Goal: Information Seeking & Learning: Learn about a topic

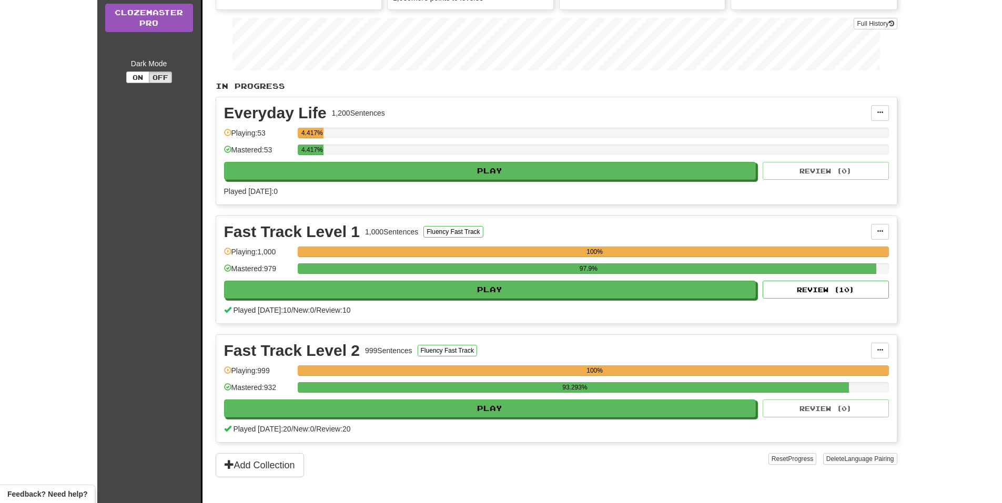
scroll to position [158, 0]
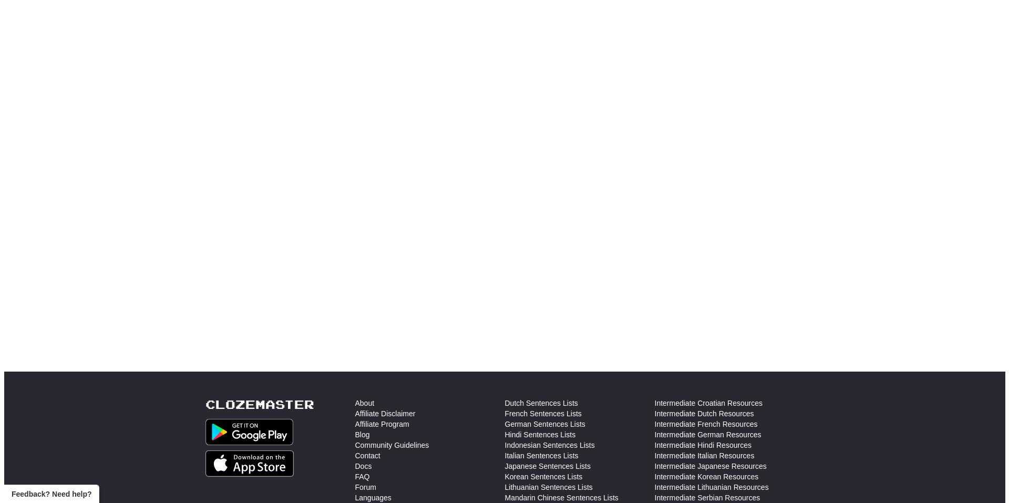
scroll to position [158, 0]
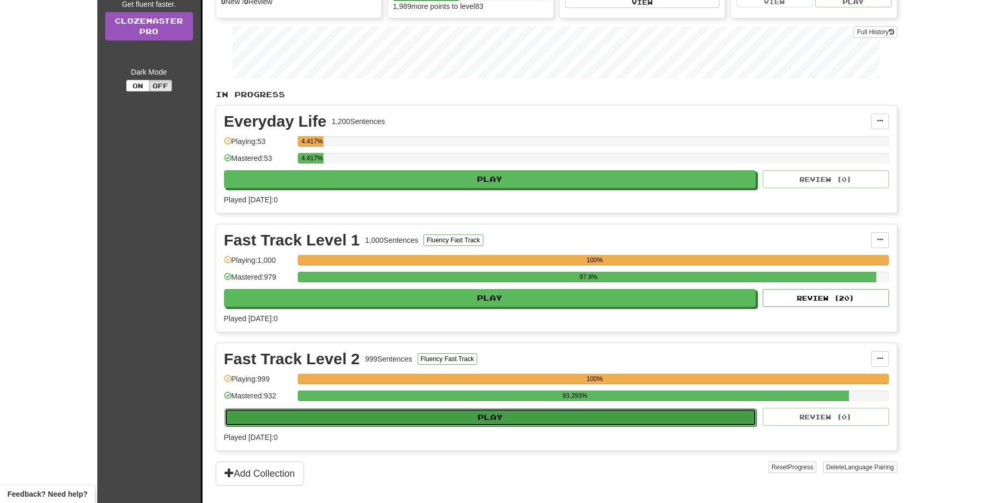
click at [584, 413] on button "Play" at bounding box center [490, 418] width 532 height 18
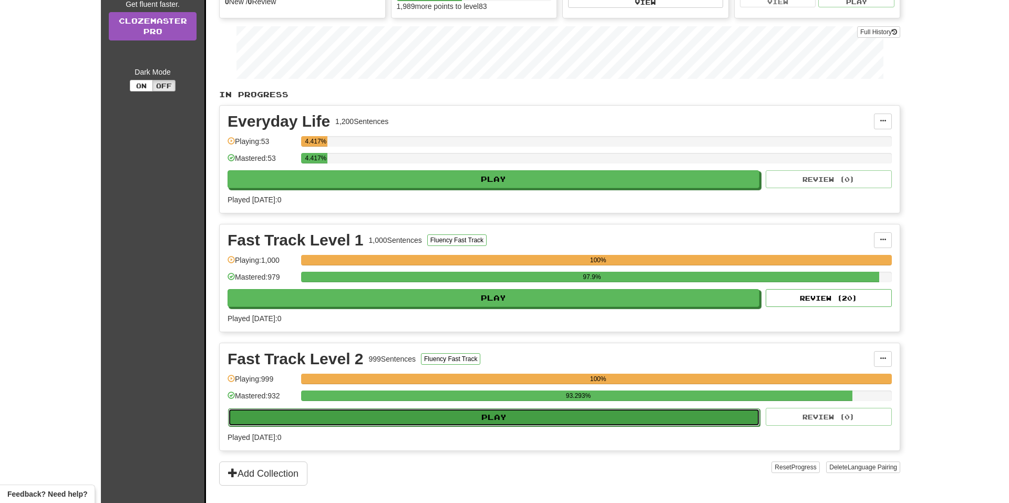
select select "**"
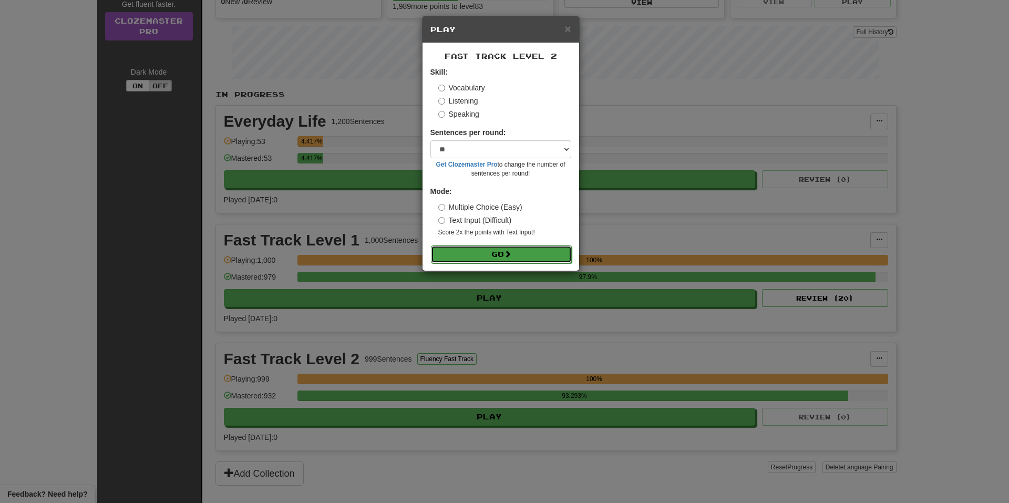
click at [551, 261] on button "Go" at bounding box center [501, 255] width 141 height 18
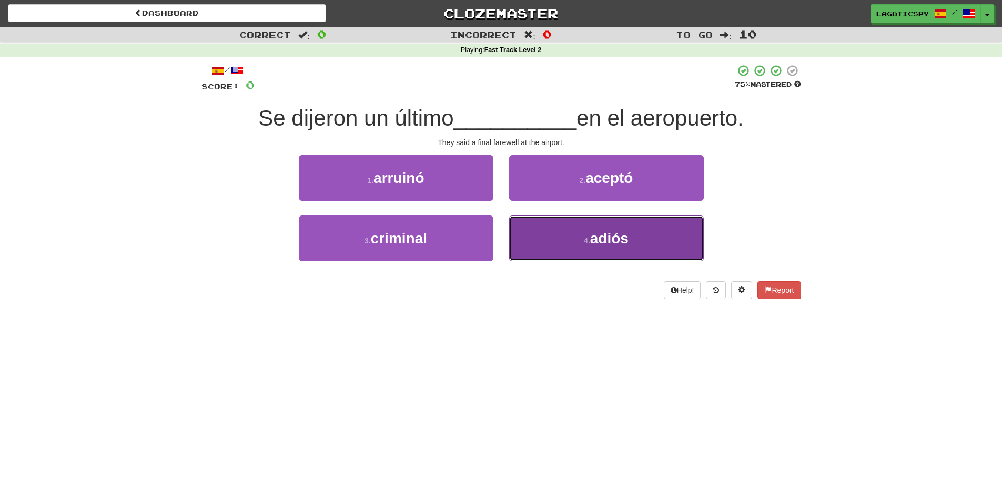
click at [603, 248] on button "4 . adiós" at bounding box center [606, 239] width 195 height 46
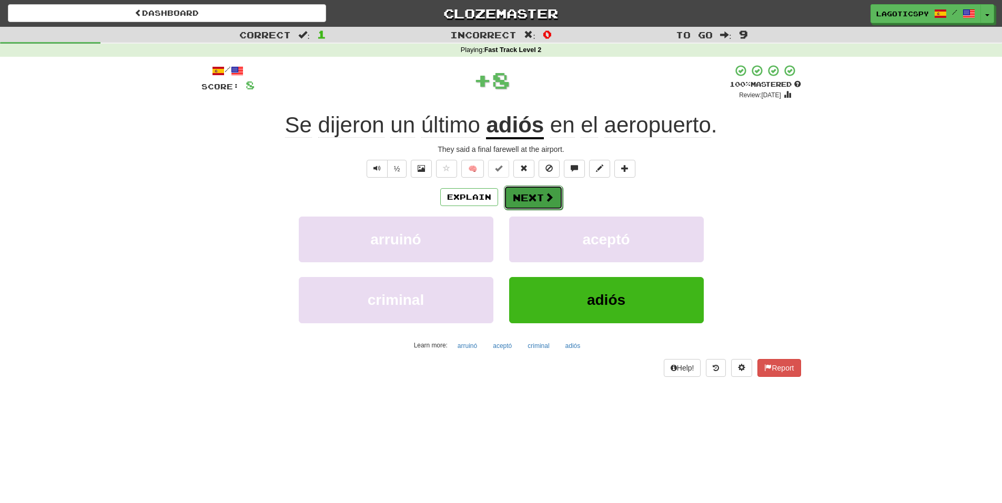
click at [529, 193] on button "Next" at bounding box center [533, 198] width 59 height 24
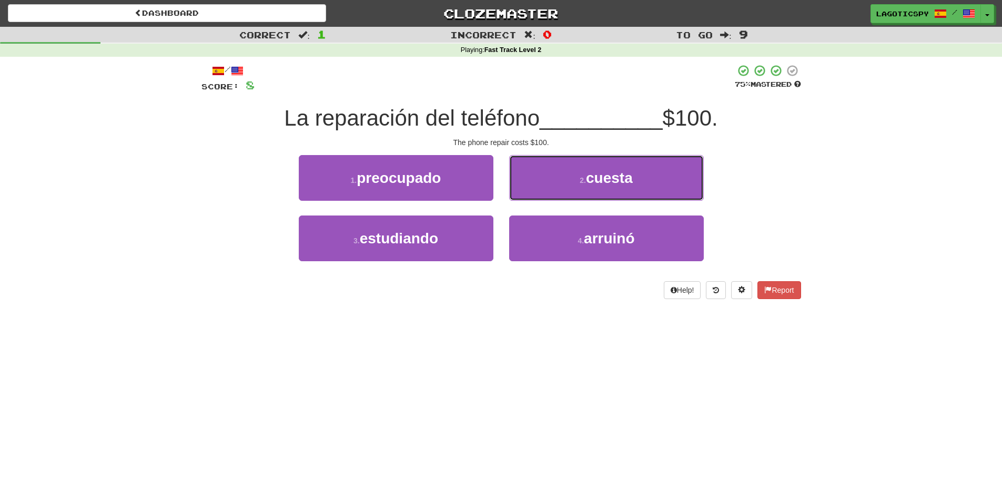
click at [529, 193] on button "2 . cuesta" at bounding box center [606, 178] width 195 height 46
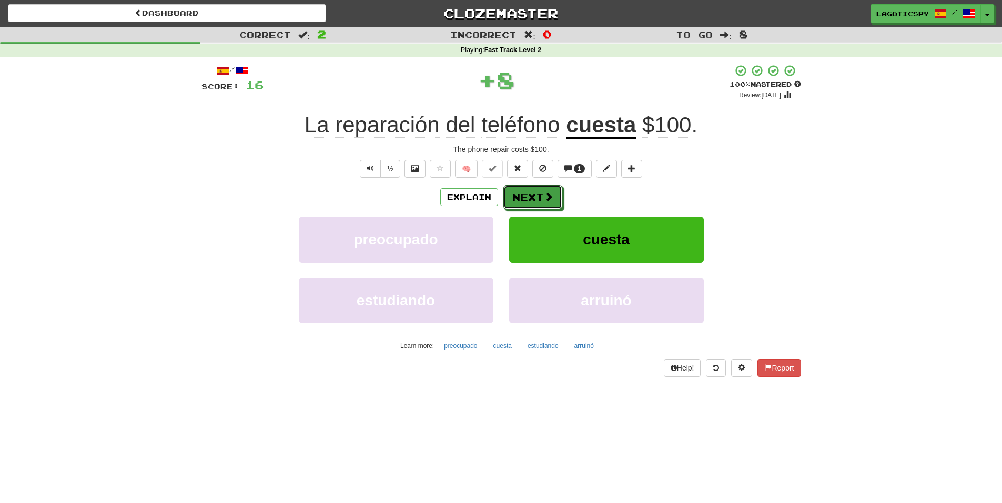
click at [529, 193] on button "Next" at bounding box center [532, 197] width 59 height 24
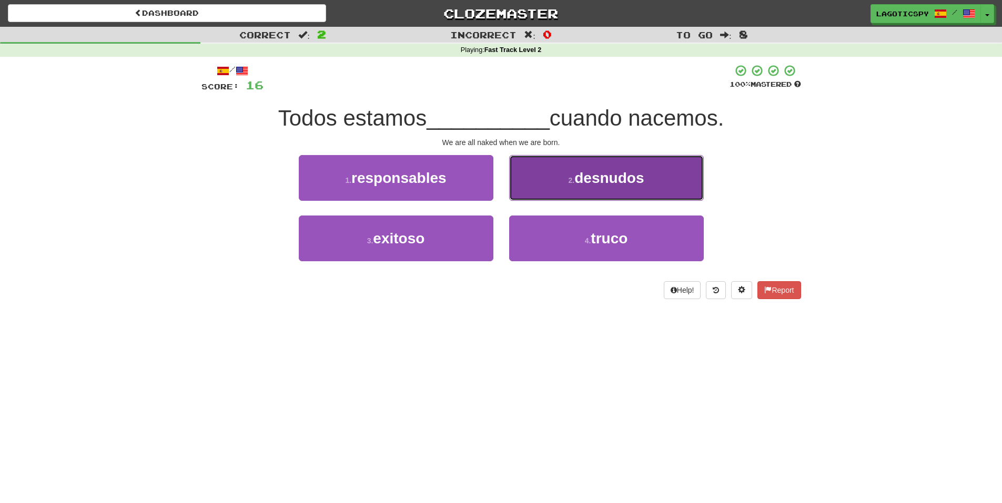
click at [610, 165] on button "2 . desnudos" at bounding box center [606, 178] width 195 height 46
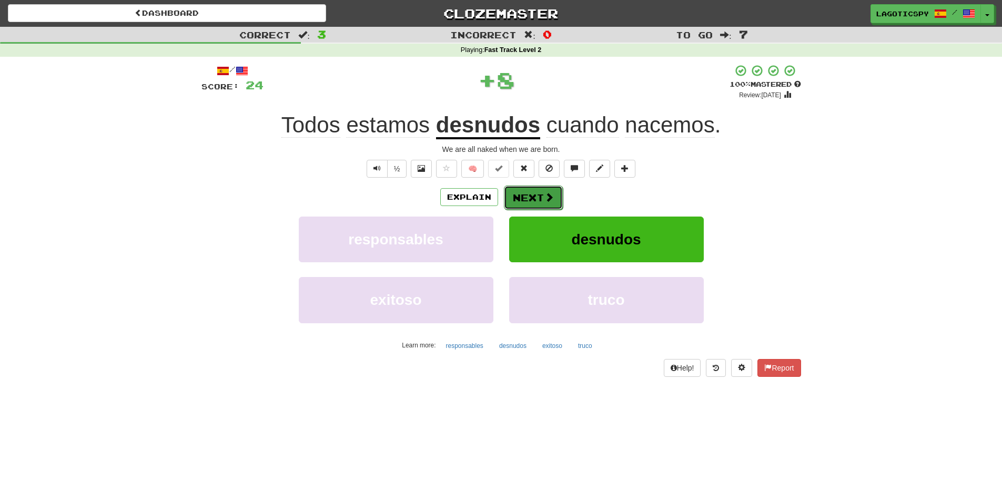
click at [548, 201] on span at bounding box center [548, 196] width 9 height 9
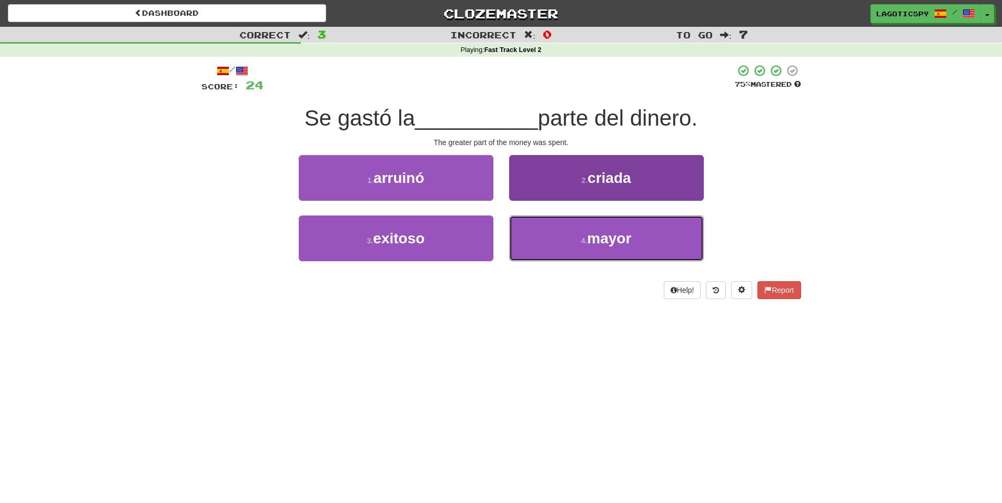
drag, startPoint x: 583, startPoint y: 232, endPoint x: 576, endPoint y: 231, distance: 7.4
click at [579, 232] on button "4 . mayor" at bounding box center [606, 239] width 195 height 46
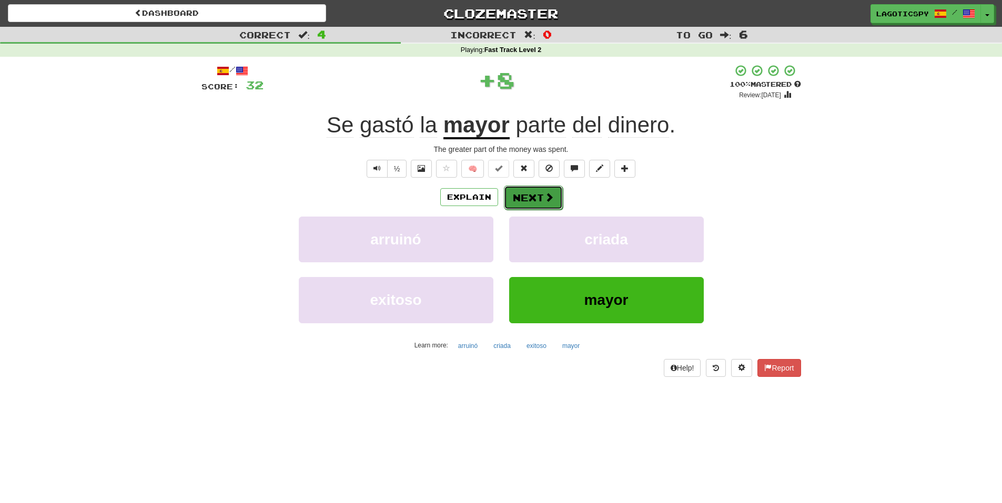
click at [550, 189] on button "Next" at bounding box center [533, 198] width 59 height 24
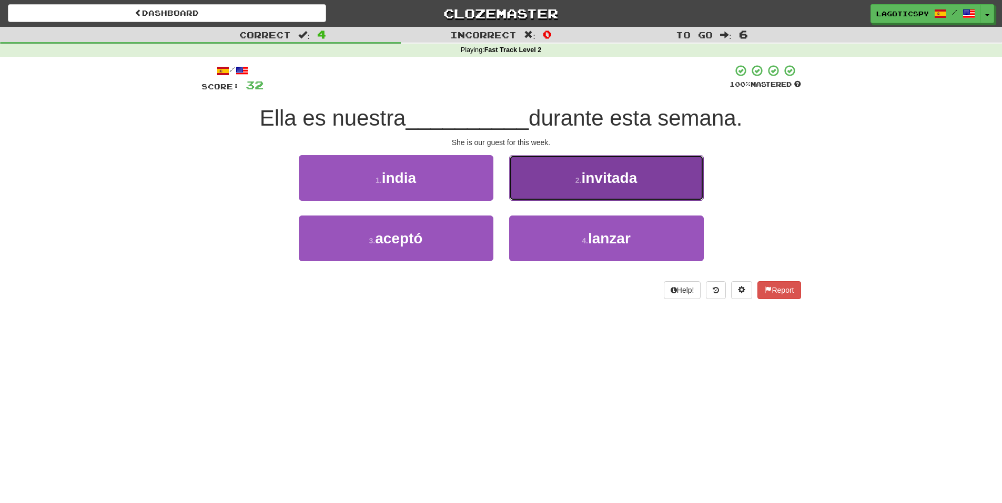
click at [556, 190] on button "2 . invitada" at bounding box center [606, 178] width 195 height 46
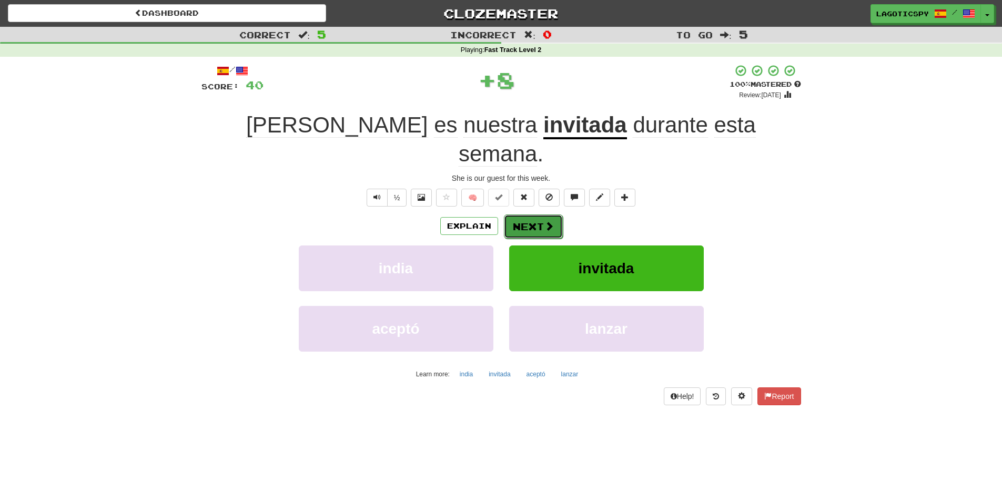
click at [545, 215] on button "Next" at bounding box center [533, 227] width 59 height 24
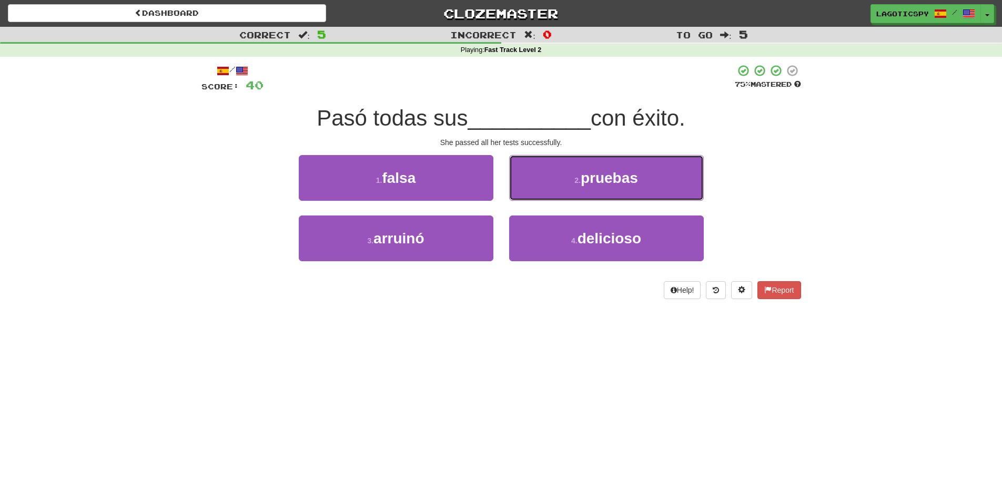
click at [545, 189] on button "2 . pruebas" at bounding box center [606, 178] width 195 height 46
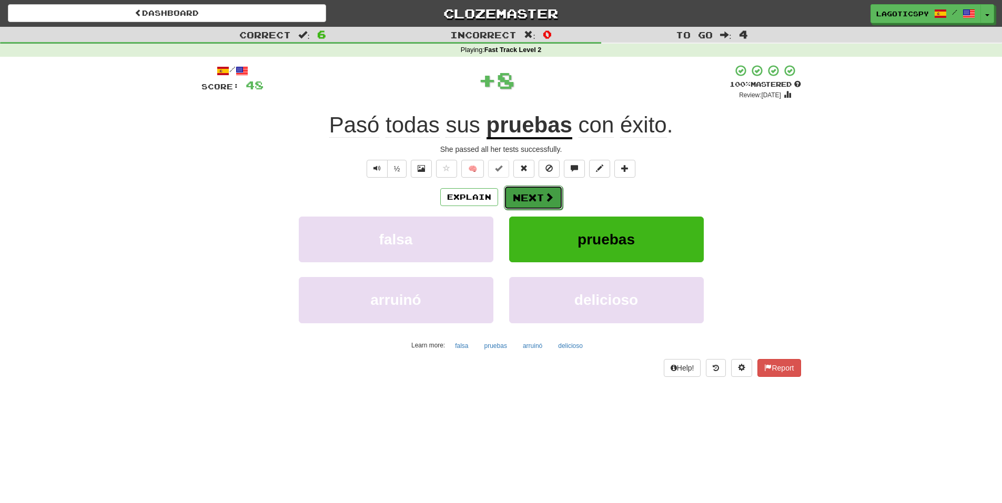
click at [543, 189] on button "Next" at bounding box center [533, 198] width 59 height 24
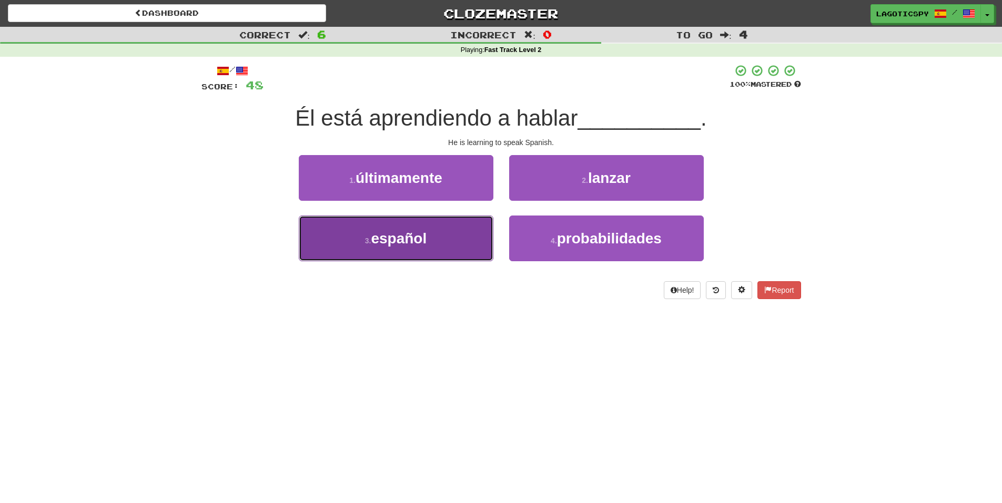
click at [417, 243] on span "español" at bounding box center [399, 238] width 56 height 16
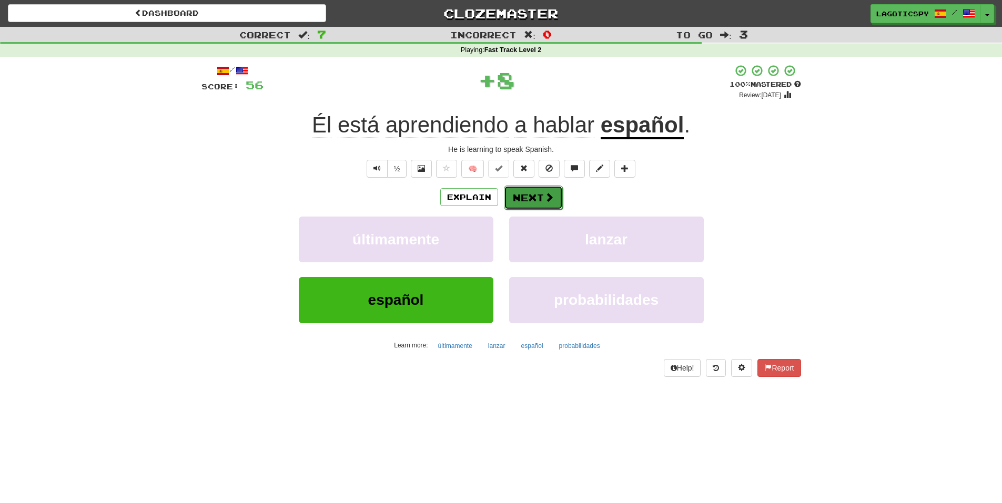
click at [540, 188] on button "Next" at bounding box center [533, 198] width 59 height 24
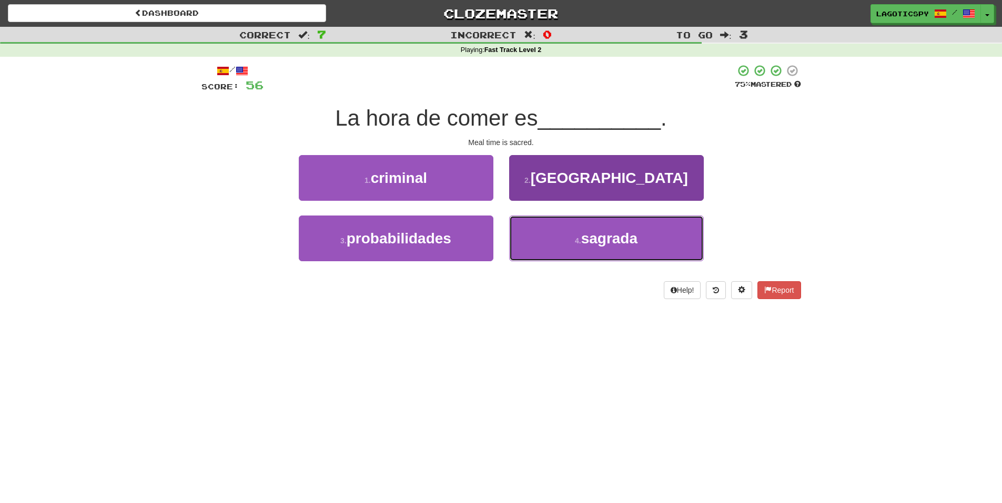
click at [540, 243] on button "4 . sagrada" at bounding box center [606, 239] width 195 height 46
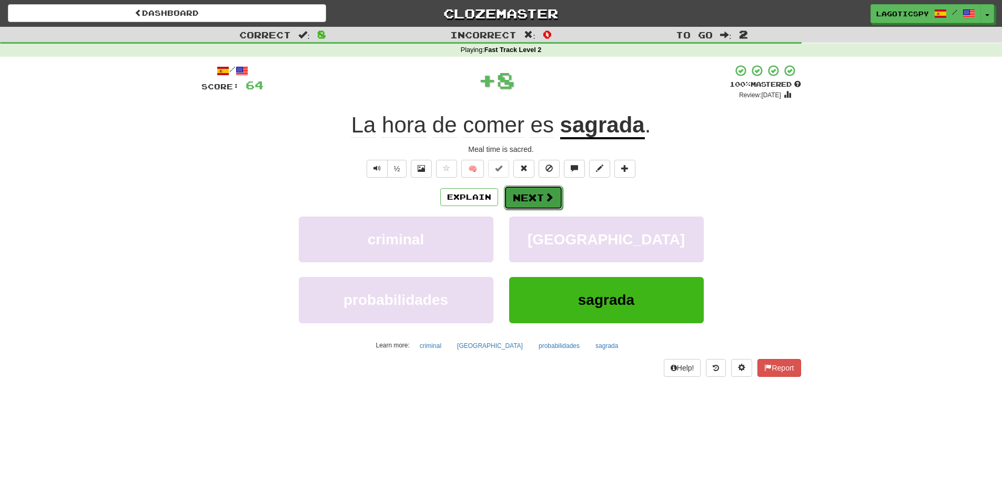
click at [540, 195] on button "Next" at bounding box center [533, 198] width 59 height 24
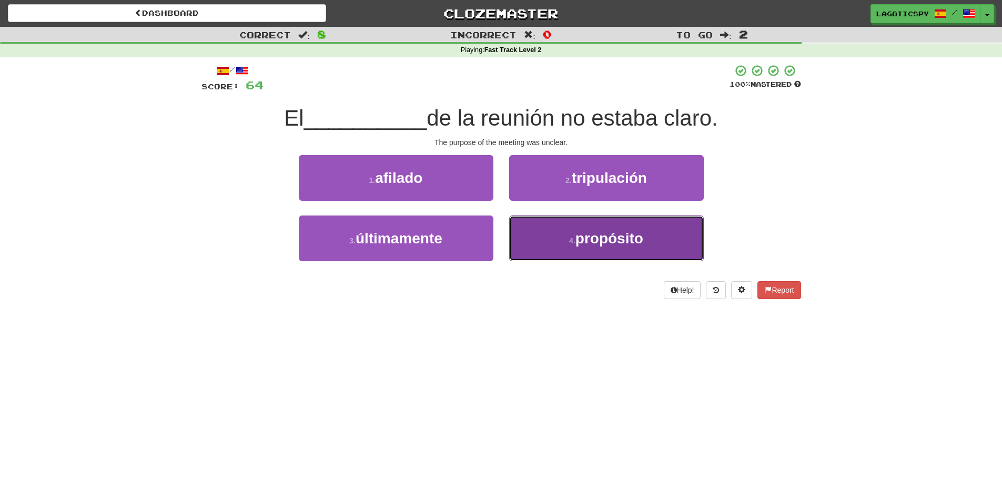
click at [560, 235] on button "4 . propósito" at bounding box center [606, 239] width 195 height 46
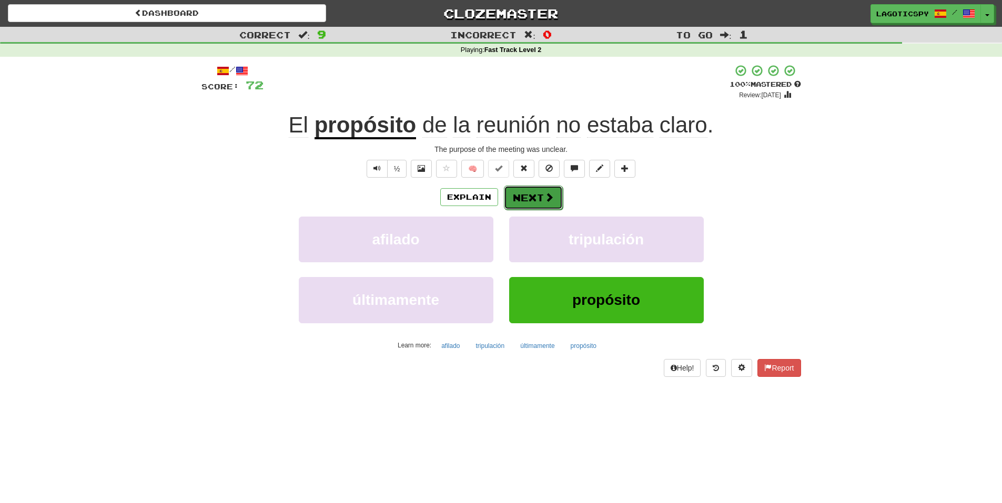
drag, startPoint x: 548, startPoint y: 234, endPoint x: 522, endPoint y: 208, distance: 37.2
click at [522, 208] on button "Next" at bounding box center [533, 198] width 59 height 24
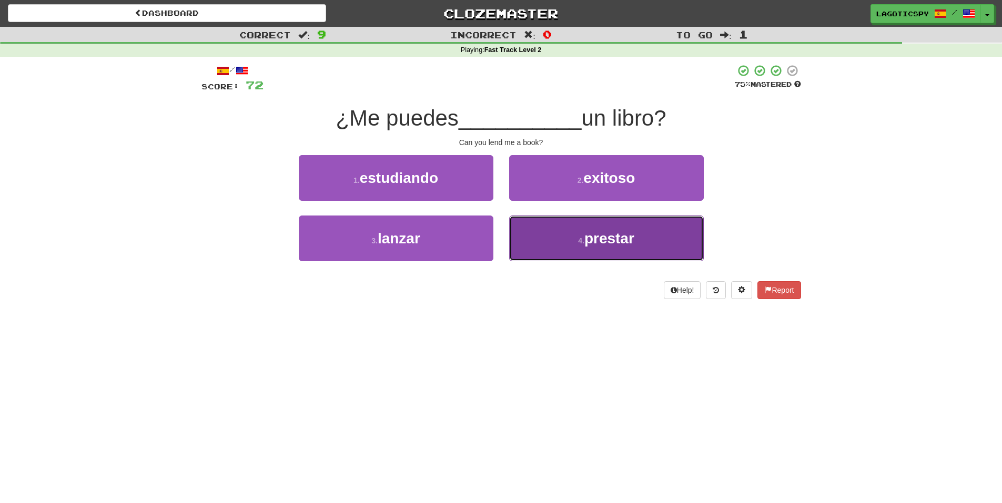
click at [549, 240] on button "4 . prestar" at bounding box center [606, 239] width 195 height 46
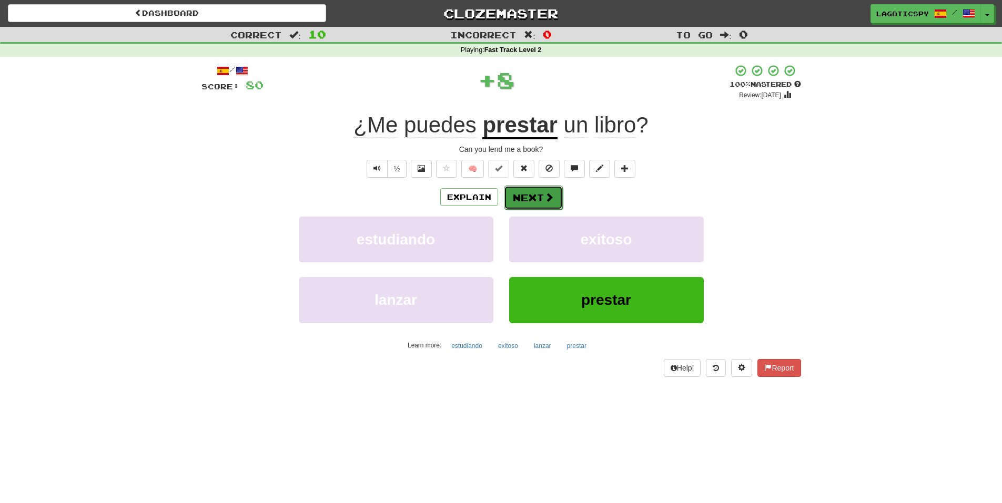
click at [544, 190] on button "Next" at bounding box center [533, 198] width 59 height 24
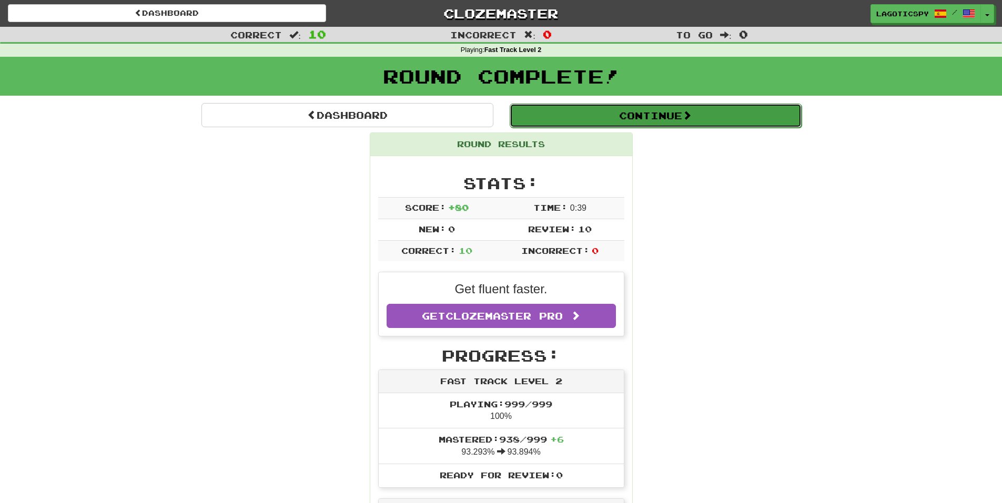
click at [604, 114] on button "Continue" at bounding box center [655, 116] width 292 height 24
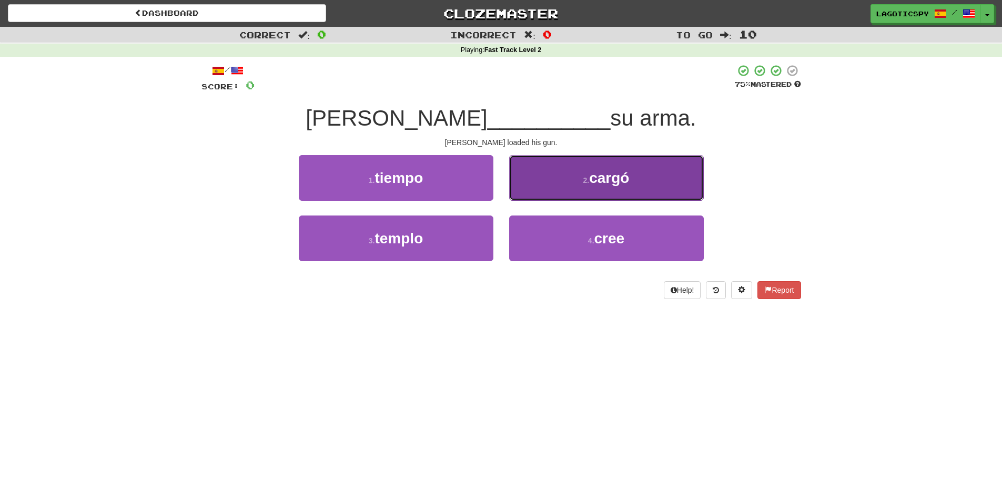
click at [585, 169] on button "2 . cargó" at bounding box center [606, 178] width 195 height 46
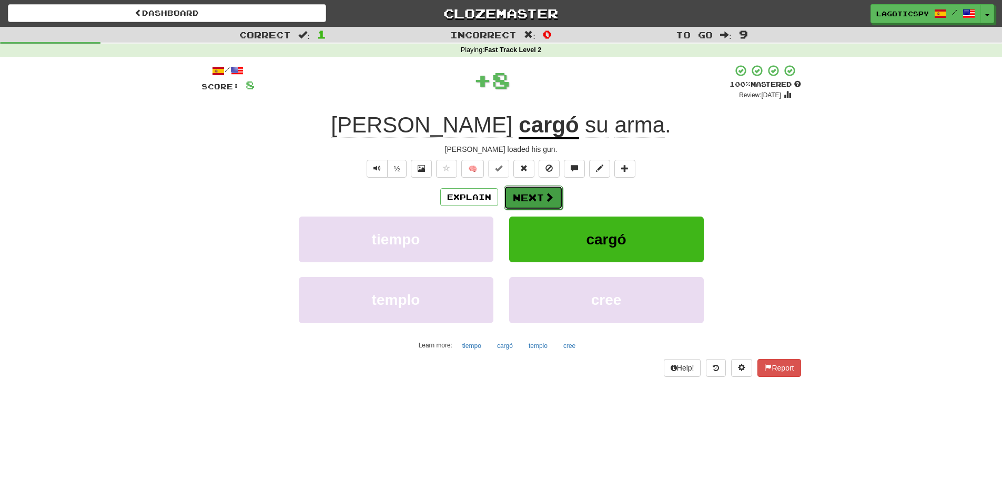
click at [529, 191] on button "Next" at bounding box center [533, 198] width 59 height 24
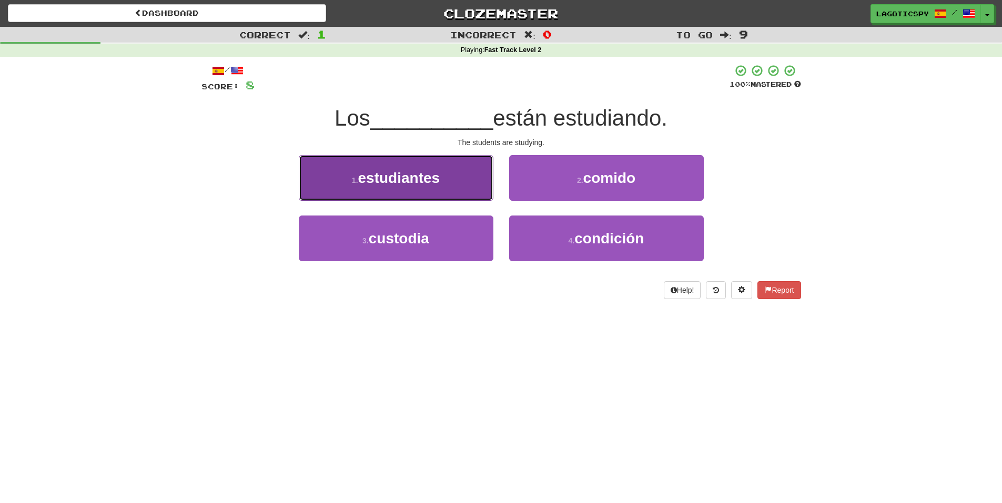
click at [463, 188] on button "1 . estudiantes" at bounding box center [396, 178] width 195 height 46
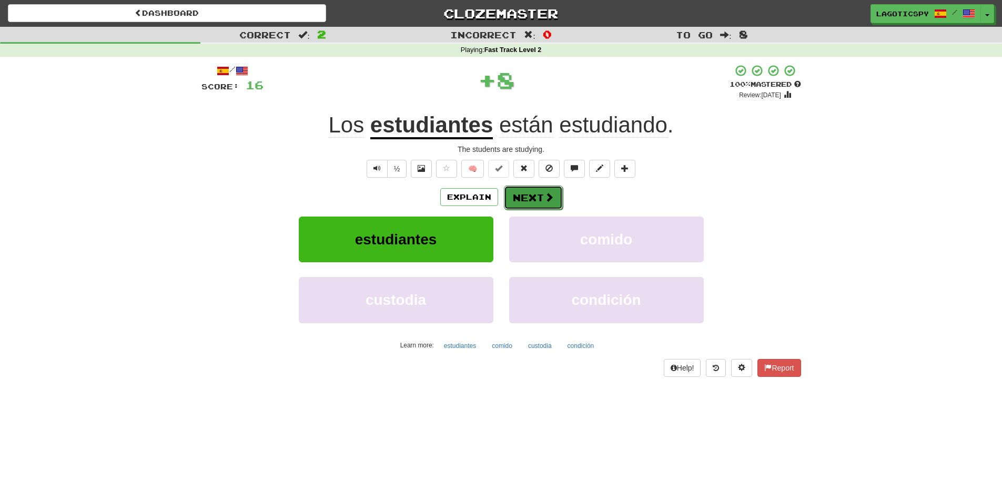
click at [539, 193] on button "Next" at bounding box center [533, 198] width 59 height 24
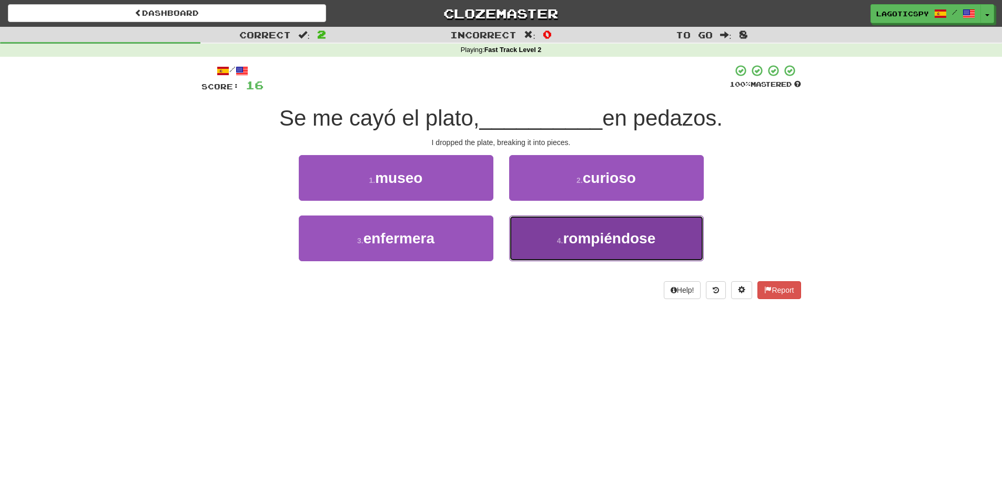
click at [564, 227] on button "4 . rompiéndose" at bounding box center [606, 239] width 195 height 46
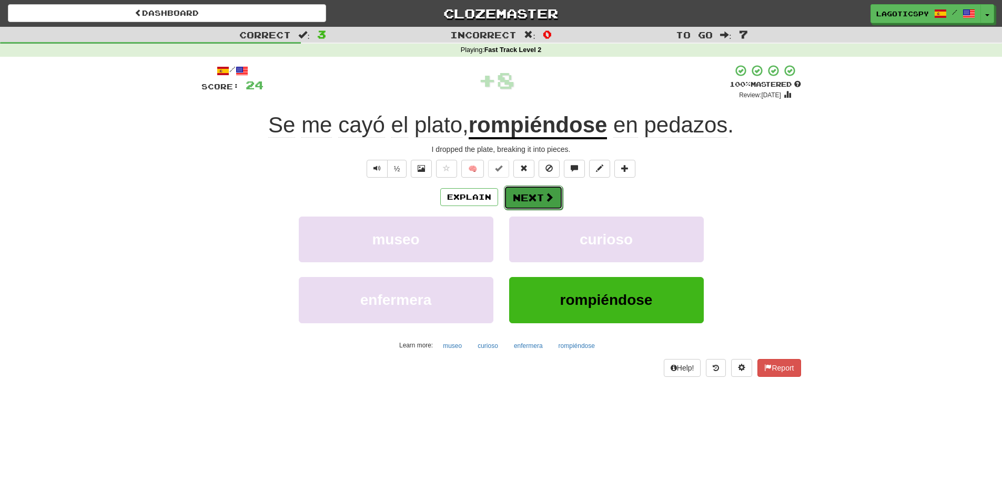
click at [542, 188] on button "Next" at bounding box center [533, 198] width 59 height 24
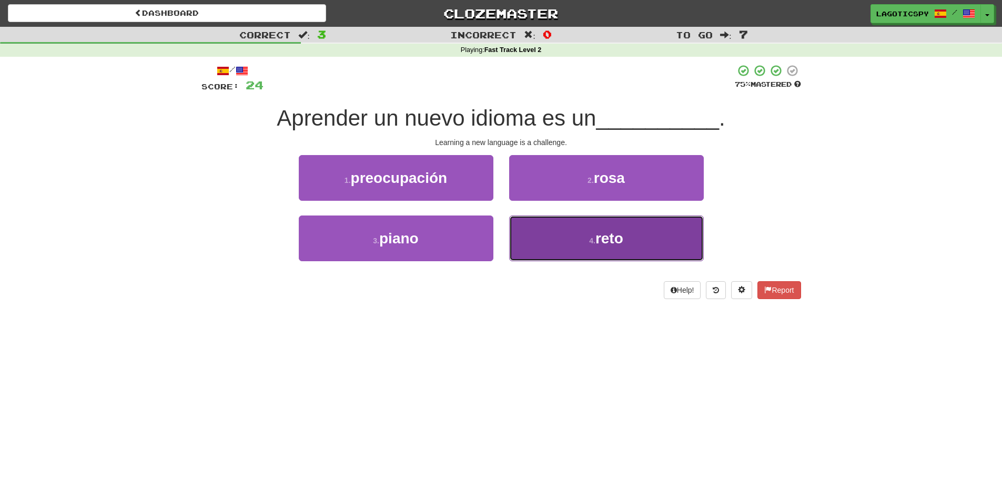
click at [537, 241] on button "4 . reto" at bounding box center [606, 239] width 195 height 46
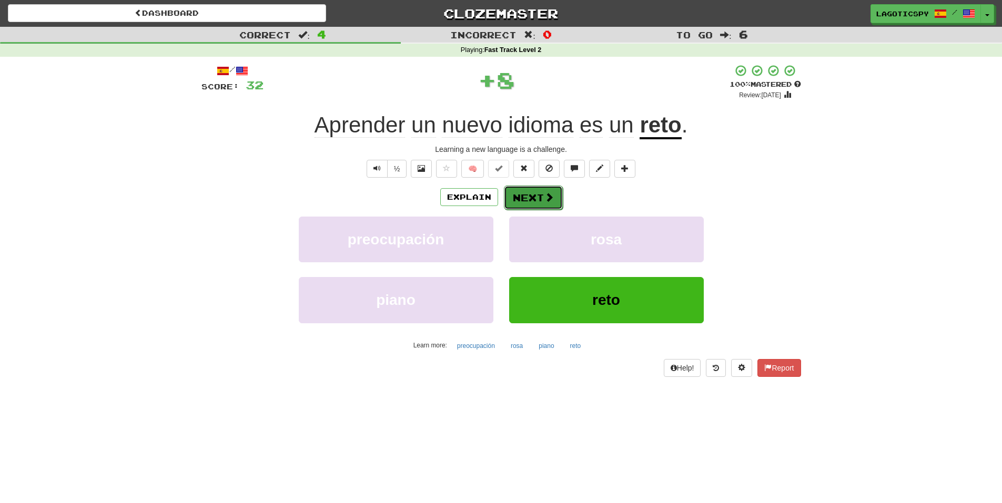
click at [542, 192] on button "Next" at bounding box center [533, 198] width 59 height 24
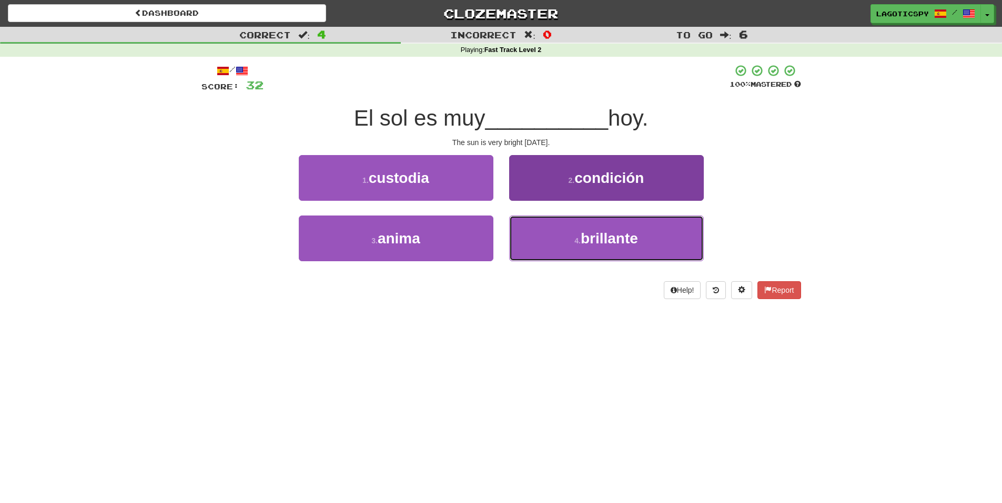
drag, startPoint x: 571, startPoint y: 241, endPoint x: 566, endPoint y: 237, distance: 6.7
click at [567, 241] on button "4 . brillante" at bounding box center [606, 239] width 195 height 46
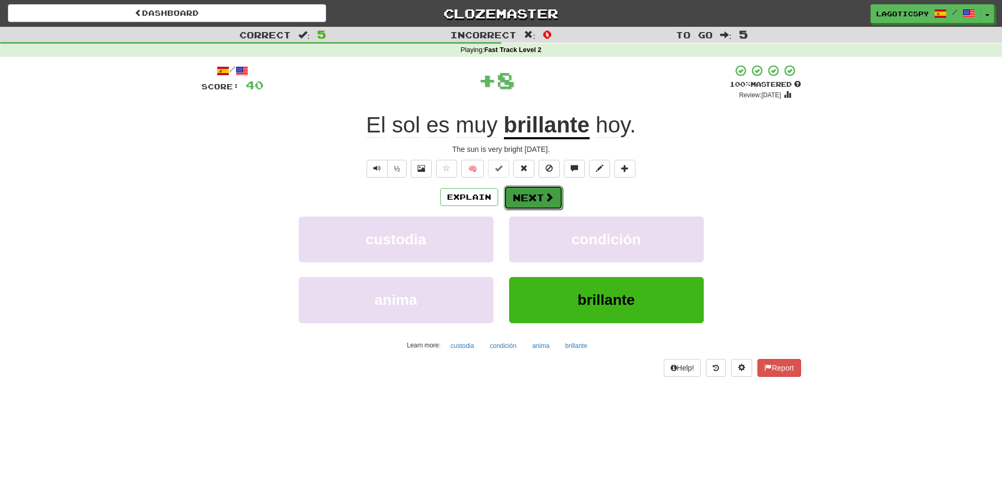
click at [544, 195] on span at bounding box center [548, 196] width 9 height 9
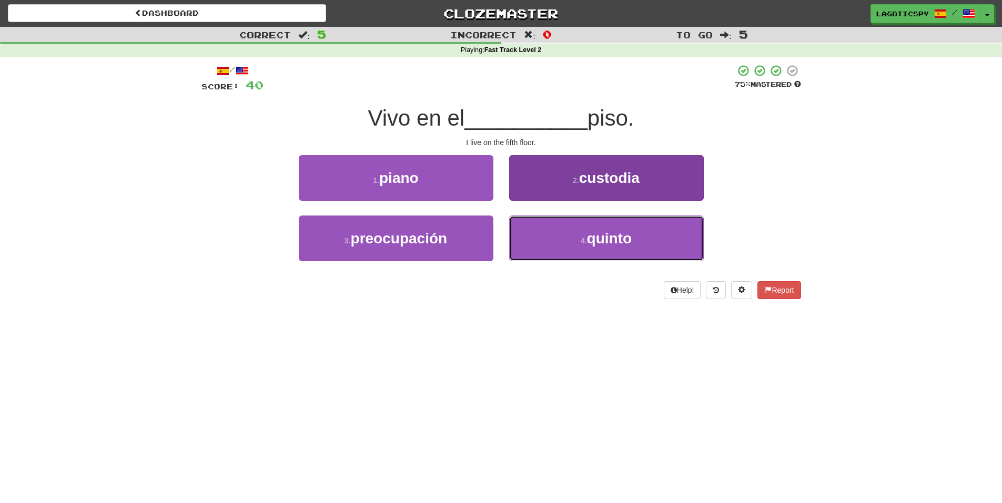
click at [567, 227] on button "4 . quinto" at bounding box center [606, 239] width 195 height 46
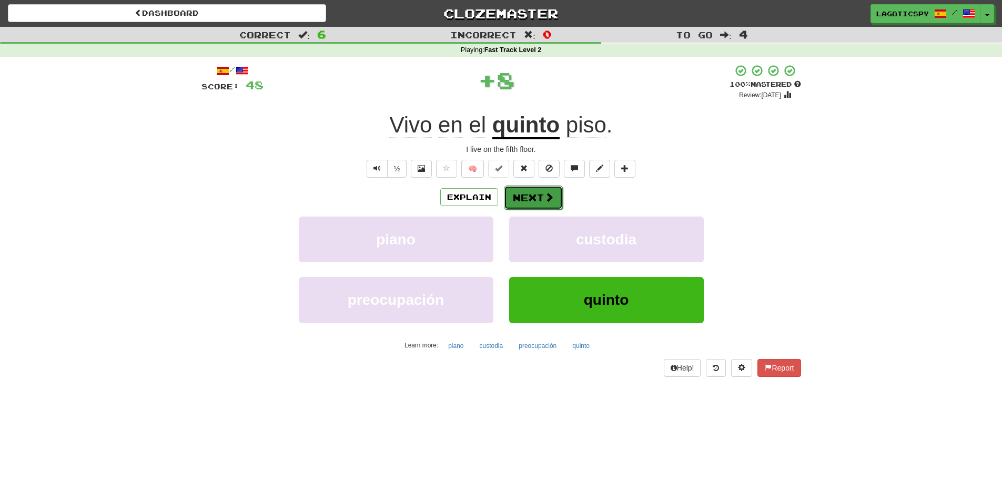
click at [544, 199] on span at bounding box center [548, 196] width 9 height 9
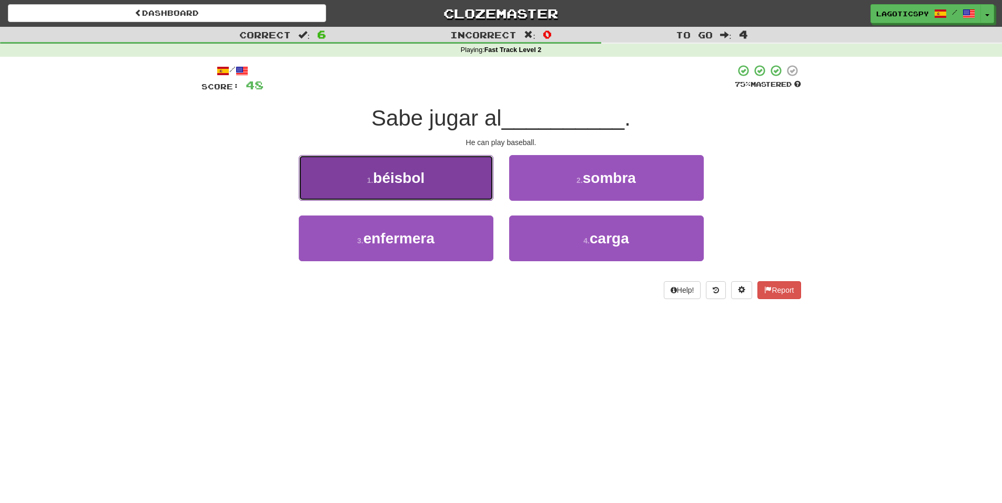
click at [453, 187] on button "1 . béisbol" at bounding box center [396, 178] width 195 height 46
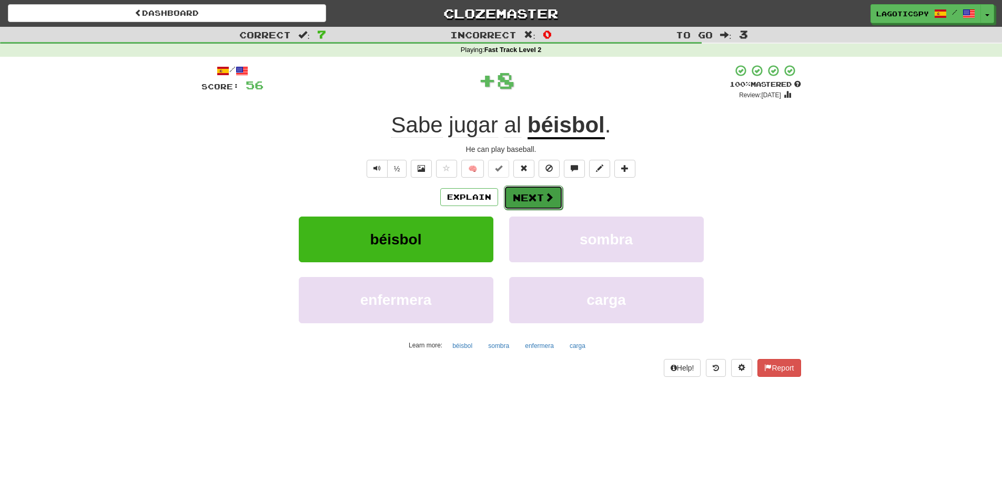
click at [532, 201] on button "Next" at bounding box center [533, 198] width 59 height 24
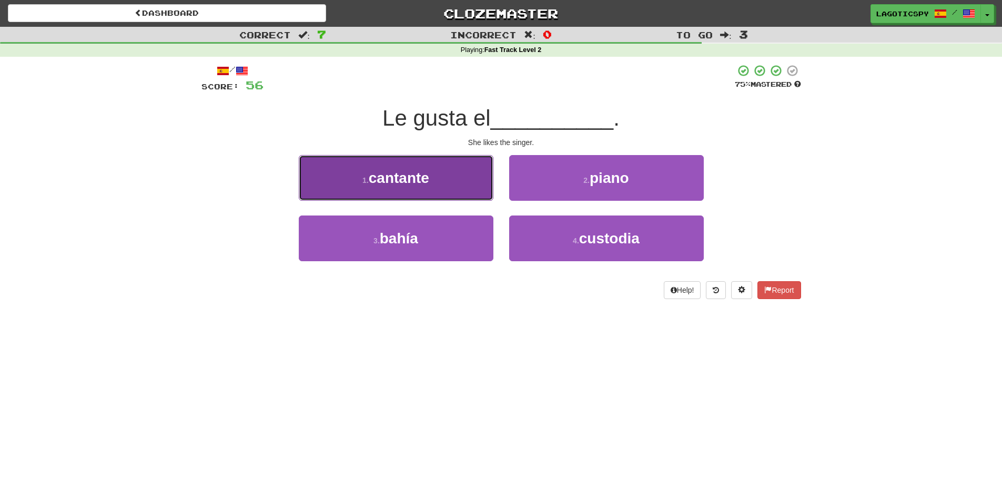
click at [477, 192] on button "1 . cantante" at bounding box center [396, 178] width 195 height 46
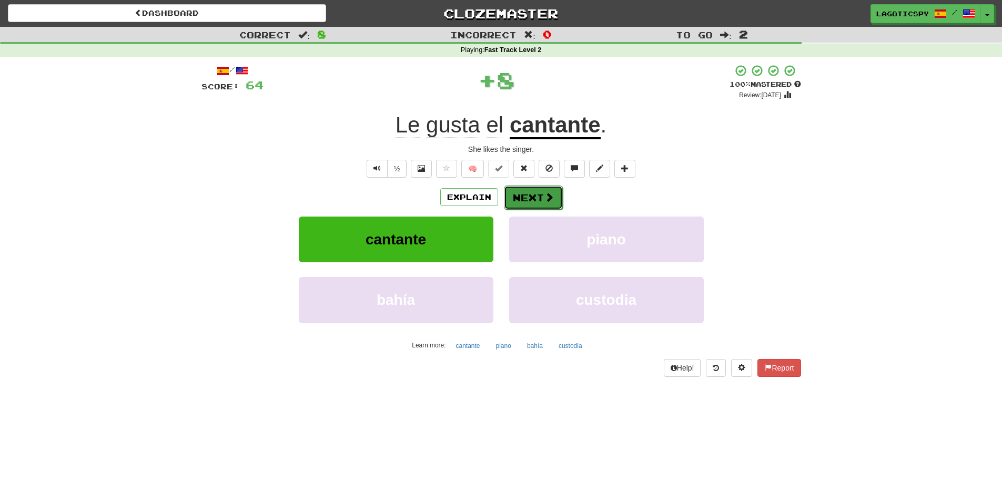
click at [534, 191] on button "Next" at bounding box center [533, 198] width 59 height 24
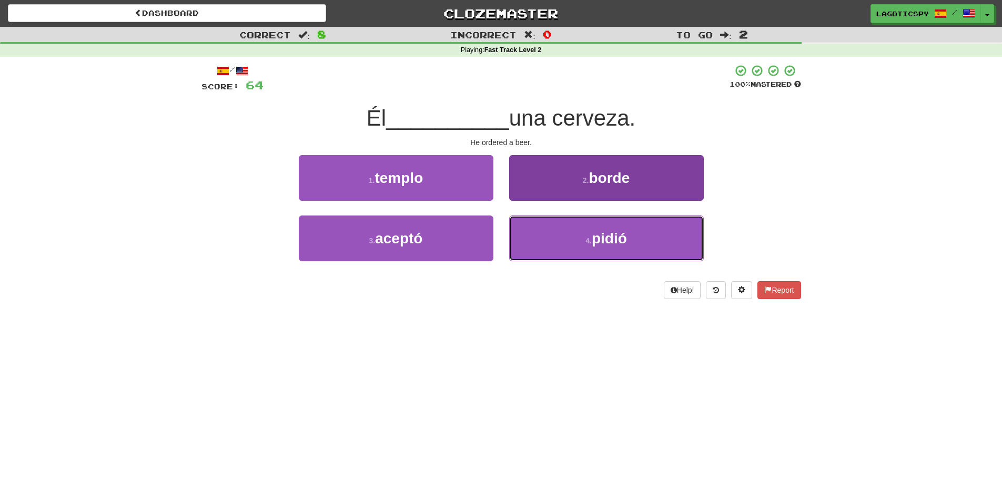
click at [557, 231] on button "4 . pidió" at bounding box center [606, 239] width 195 height 46
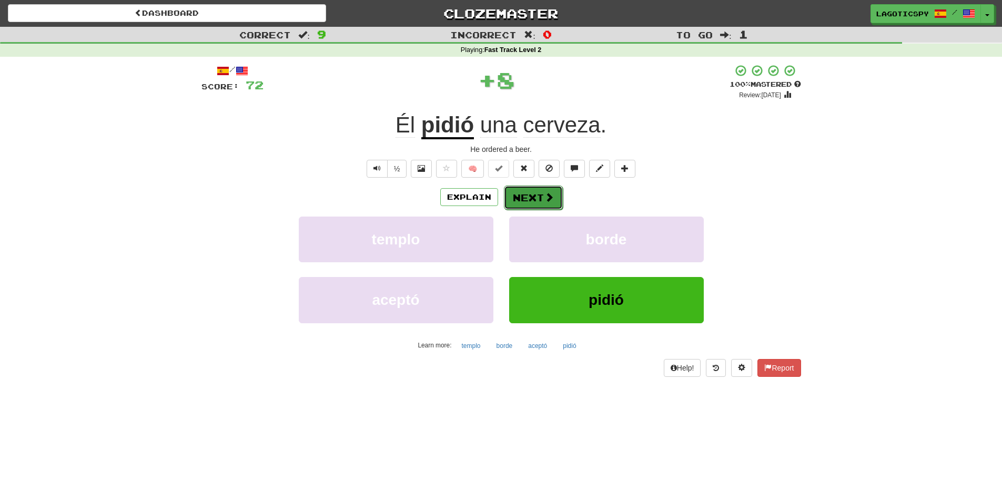
click at [534, 192] on button "Next" at bounding box center [533, 198] width 59 height 24
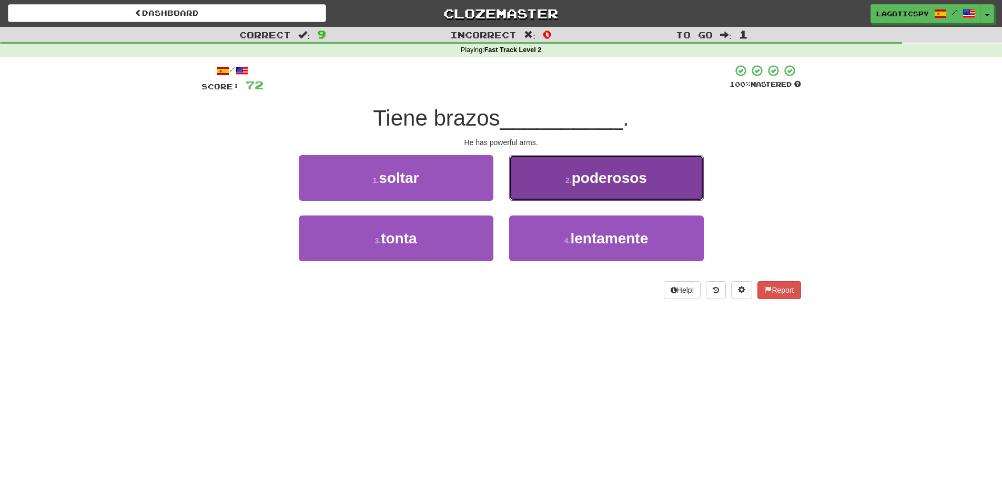
click at [540, 191] on button "2 . poderosos" at bounding box center [606, 178] width 195 height 46
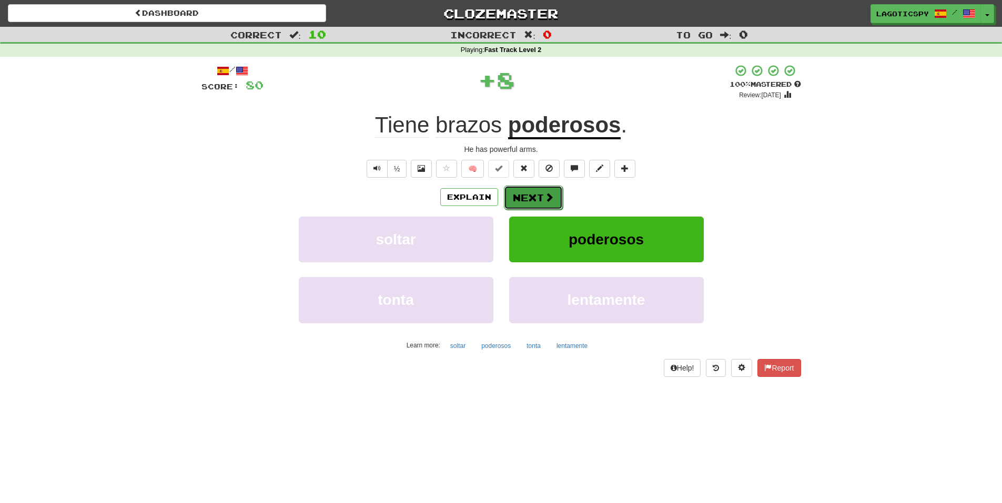
click at [530, 189] on button "Next" at bounding box center [533, 198] width 59 height 24
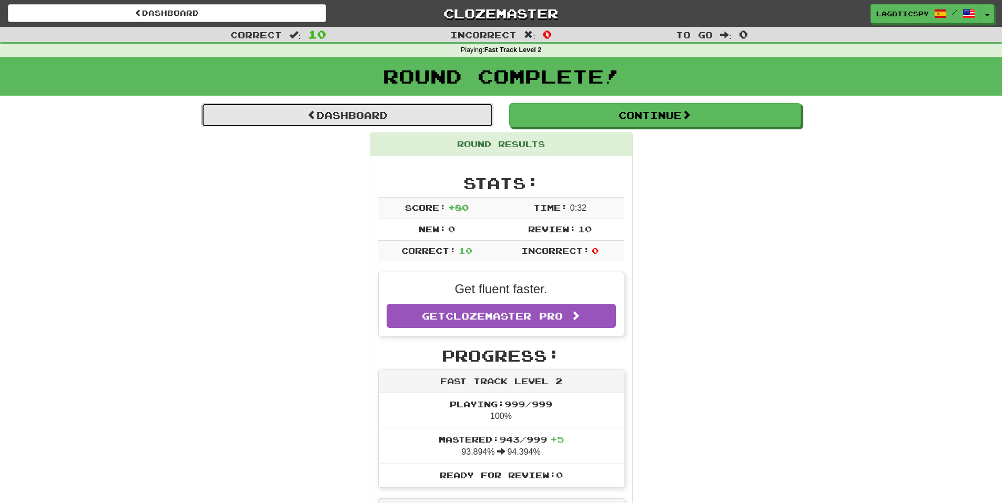
click at [441, 121] on link "Dashboard" at bounding box center [347, 115] width 292 height 24
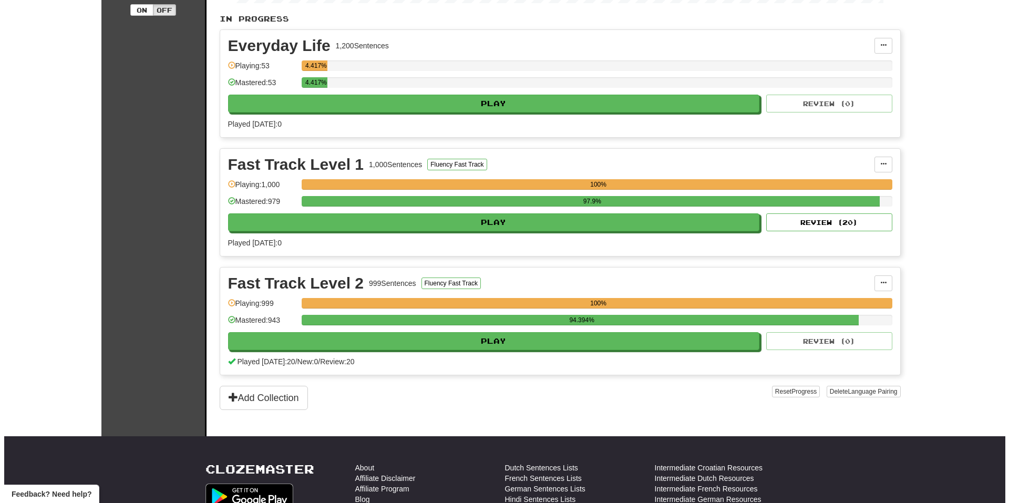
scroll to position [263, 0]
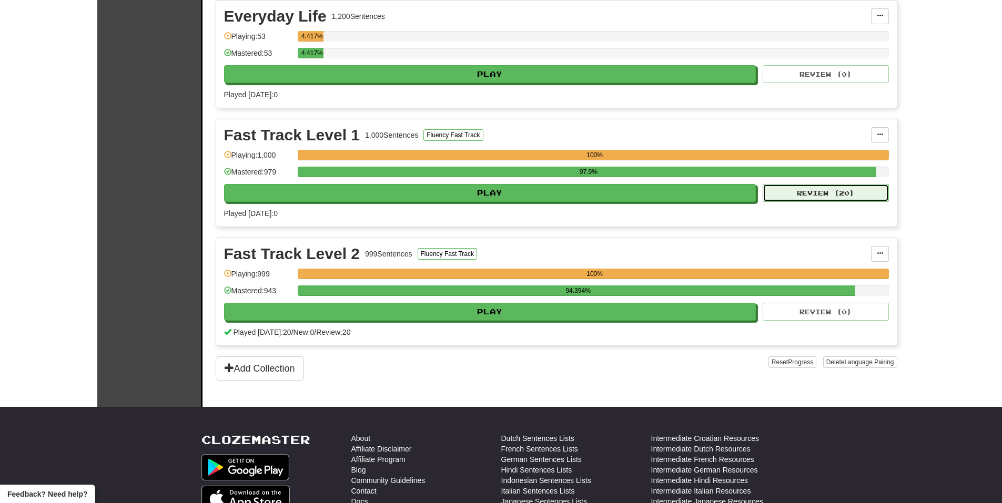
click at [801, 189] on button "Review ( 20 )" at bounding box center [825, 193] width 126 height 18
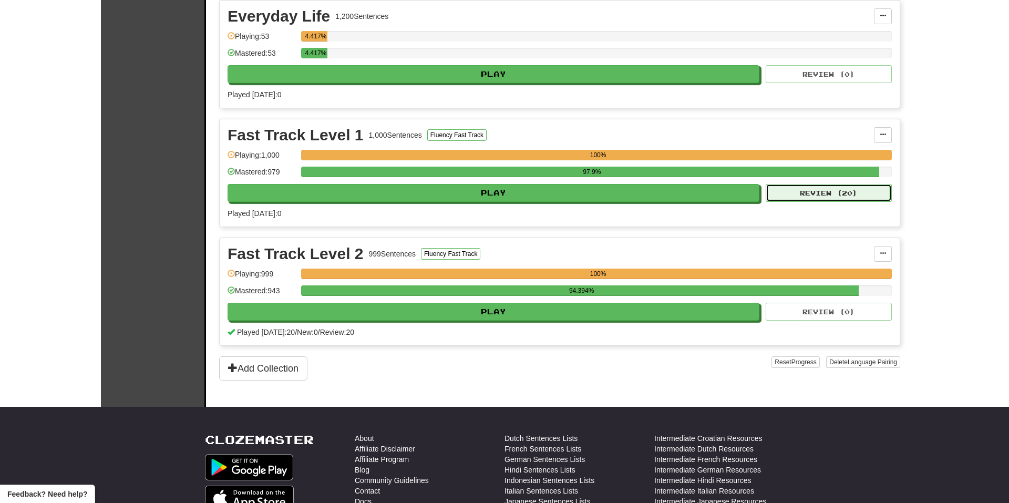
select select "**"
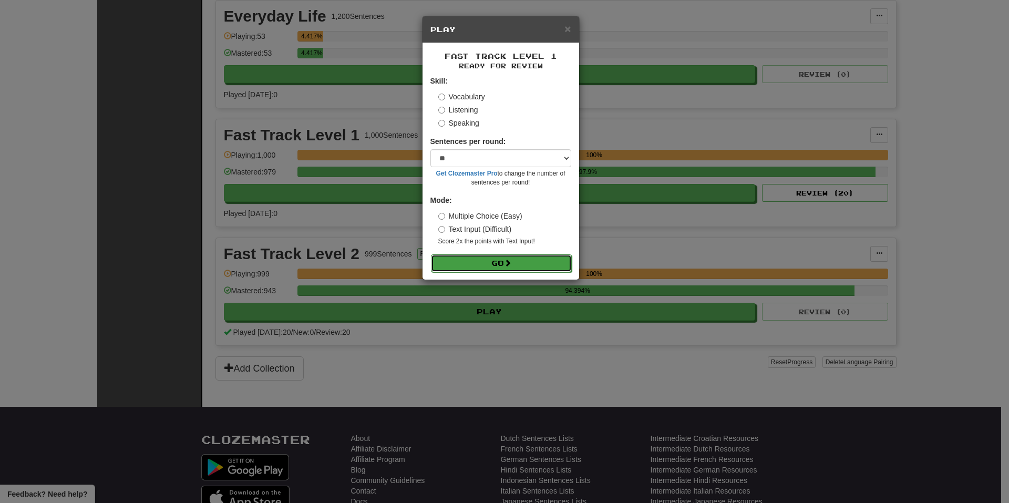
click at [536, 254] on button "Go" at bounding box center [501, 263] width 141 height 18
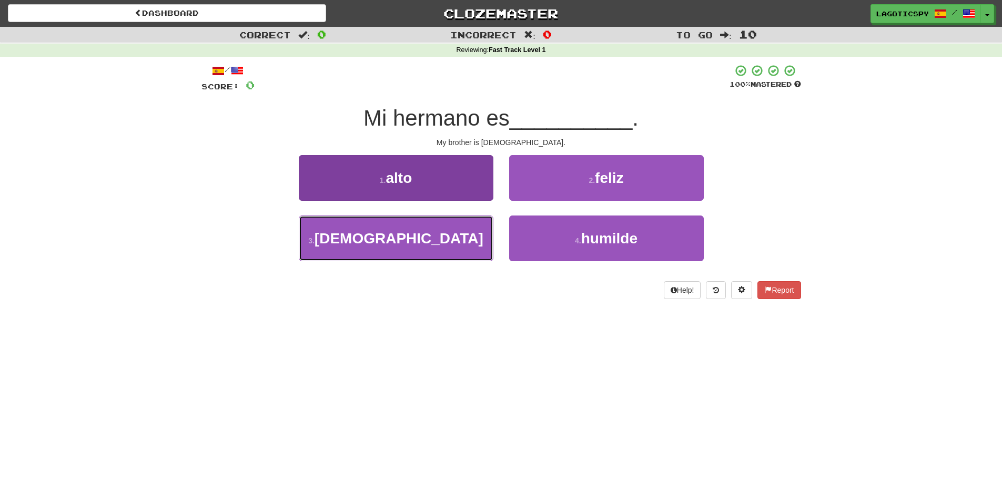
click at [430, 249] on button "3 . [DEMOGRAPHIC_DATA]" at bounding box center [396, 239] width 195 height 46
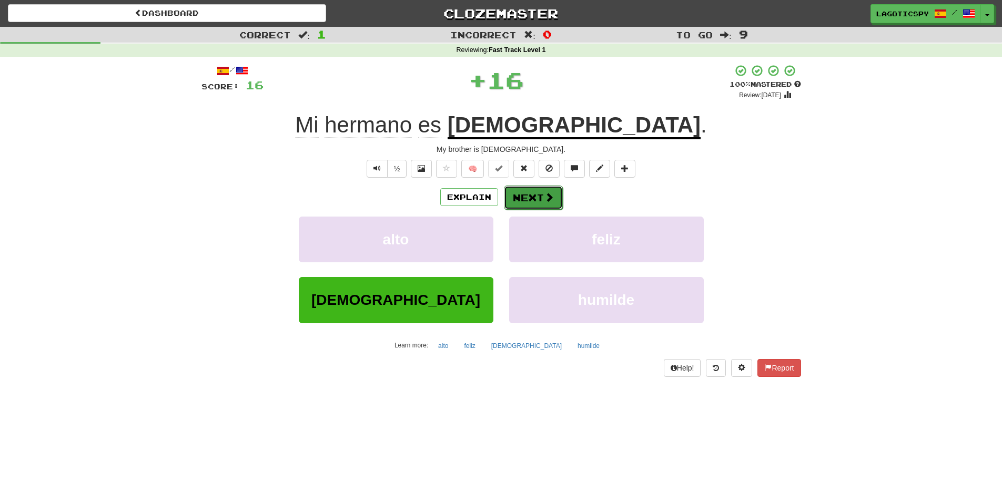
click at [546, 190] on button "Next" at bounding box center [533, 198] width 59 height 24
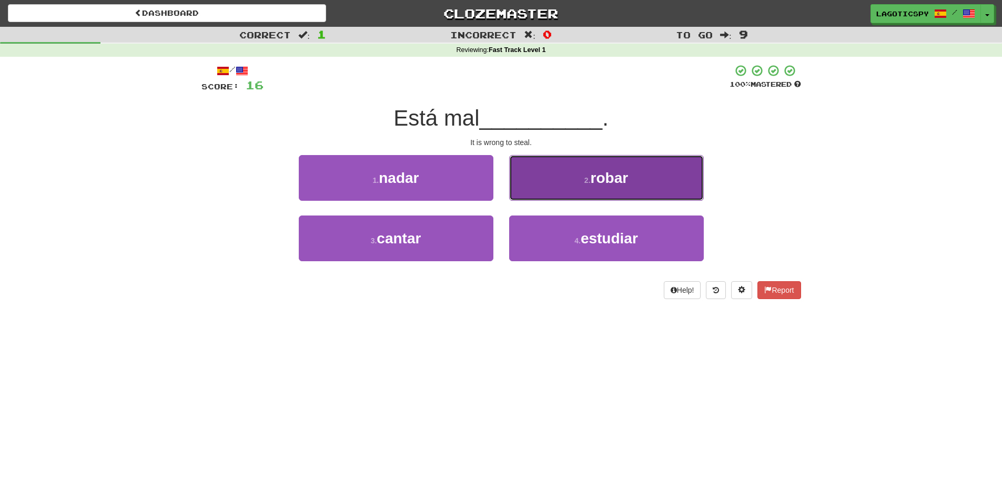
click at [550, 190] on button "2 . robar" at bounding box center [606, 178] width 195 height 46
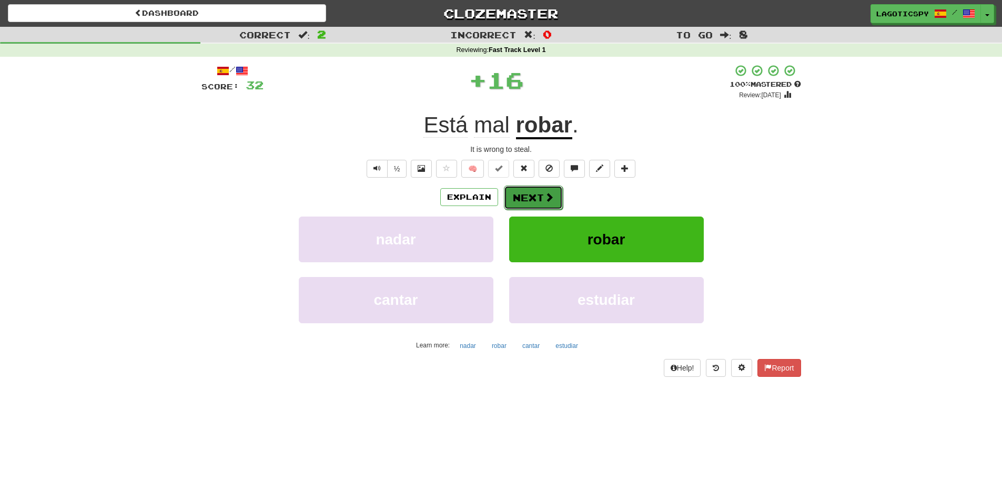
click at [548, 202] on span at bounding box center [548, 196] width 9 height 9
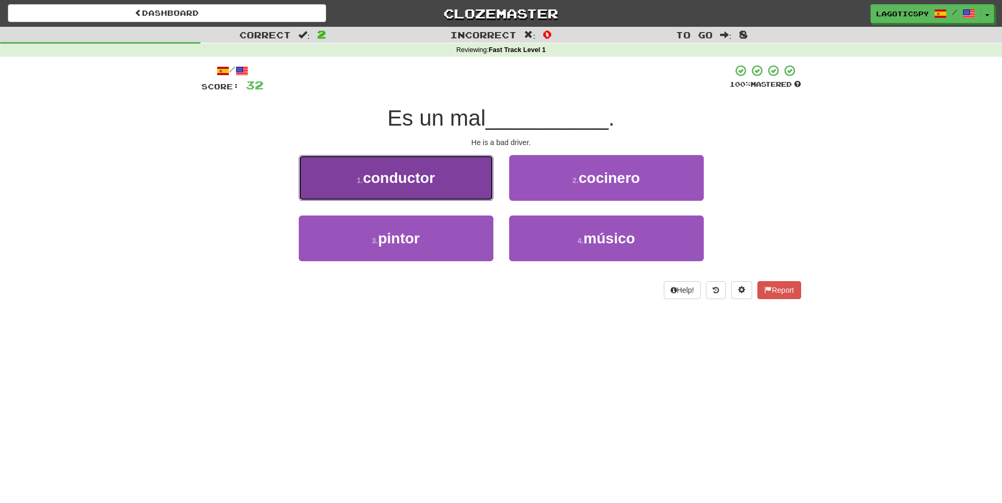
click at [476, 181] on button "1 . conductor" at bounding box center [396, 178] width 195 height 46
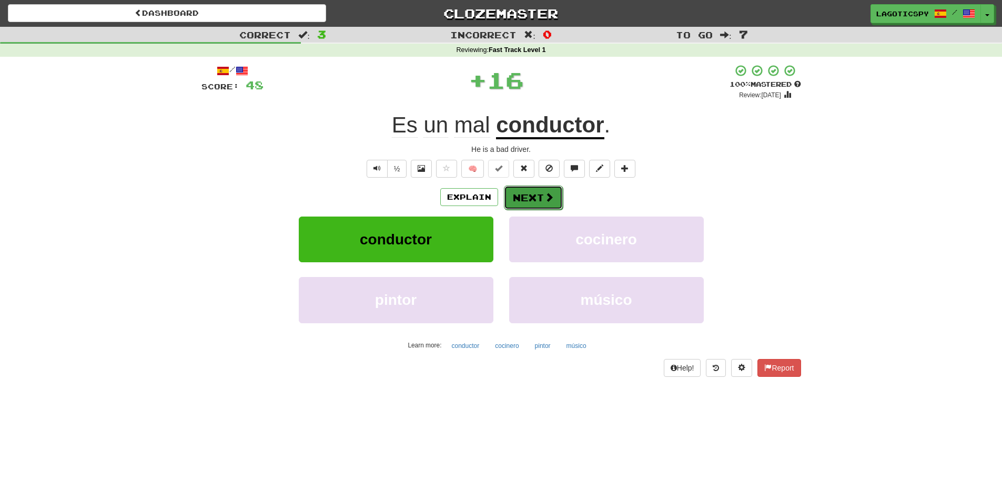
click at [539, 200] on button "Next" at bounding box center [533, 198] width 59 height 24
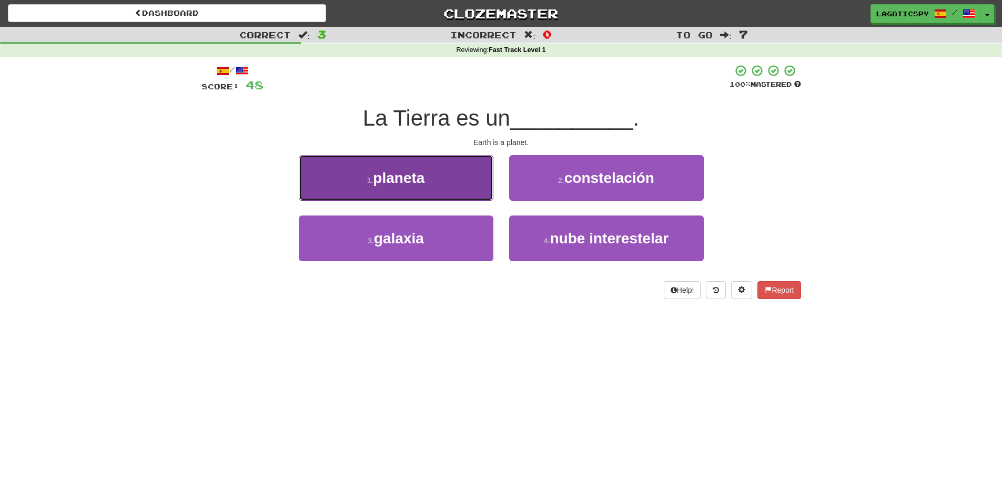
click at [447, 175] on button "1 . planeta" at bounding box center [396, 178] width 195 height 46
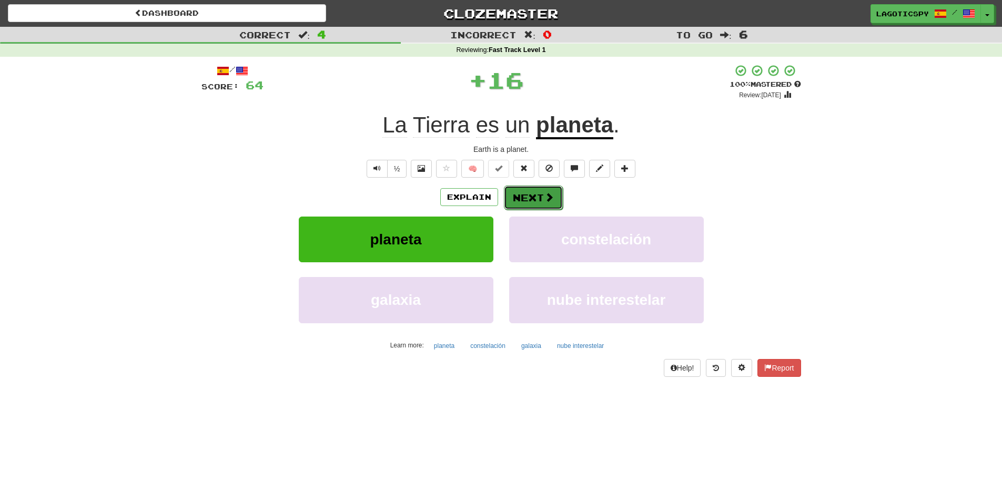
click at [546, 192] on span at bounding box center [548, 196] width 9 height 9
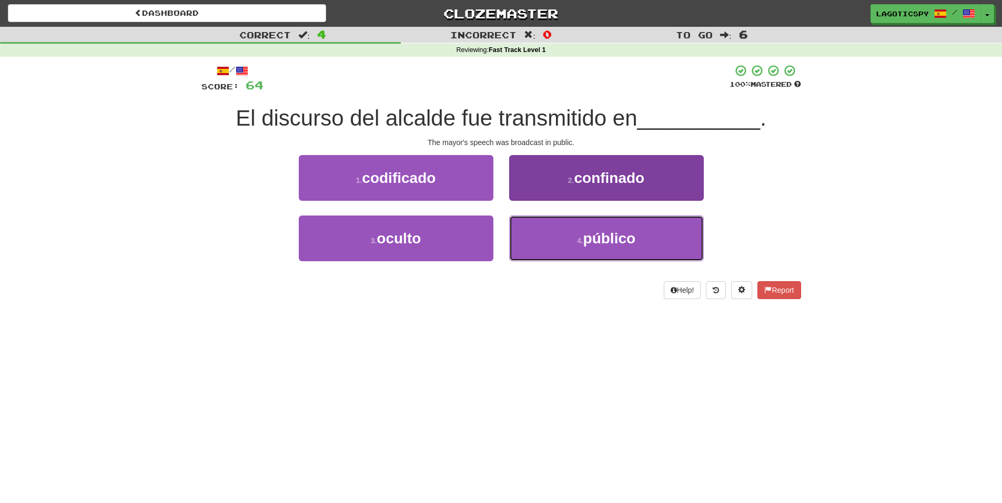
click at [571, 225] on button "4 . público" at bounding box center [606, 239] width 195 height 46
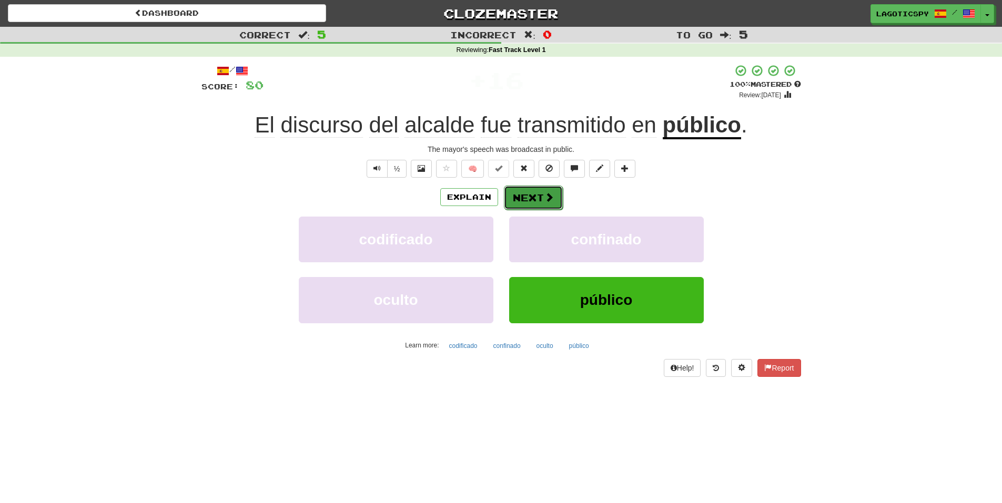
click at [537, 191] on button "Next" at bounding box center [533, 198] width 59 height 24
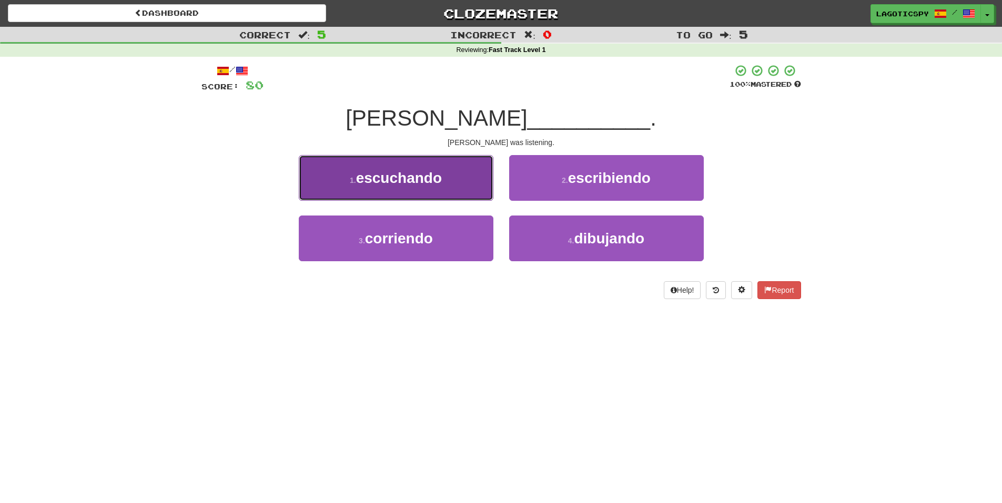
click at [451, 166] on button "1 . escuchando" at bounding box center [396, 178] width 195 height 46
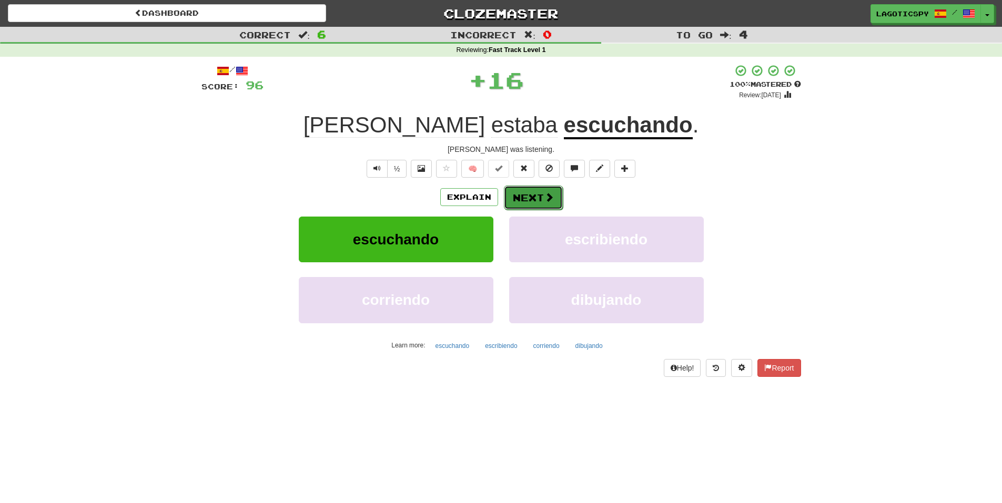
click at [550, 197] on span at bounding box center [548, 196] width 9 height 9
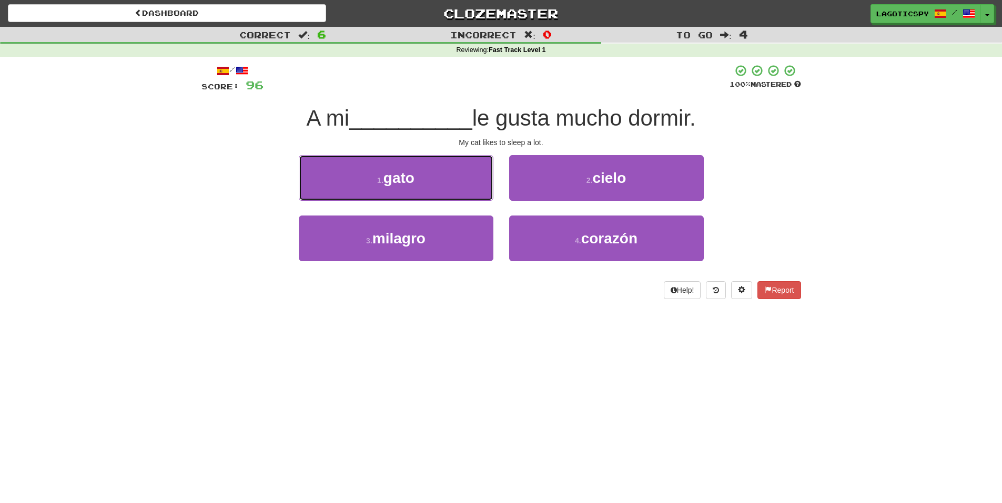
click at [444, 182] on button "1 . gato" at bounding box center [396, 178] width 195 height 46
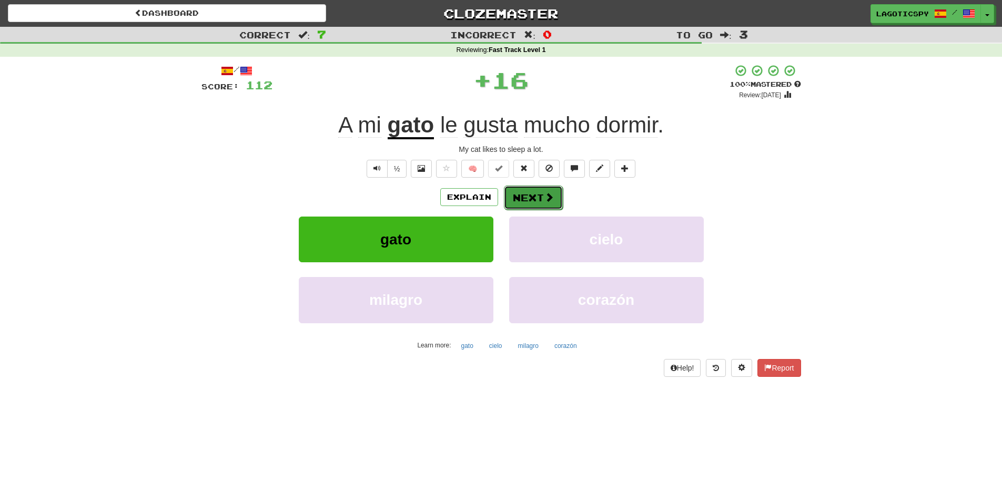
click at [534, 190] on button "Next" at bounding box center [533, 198] width 59 height 24
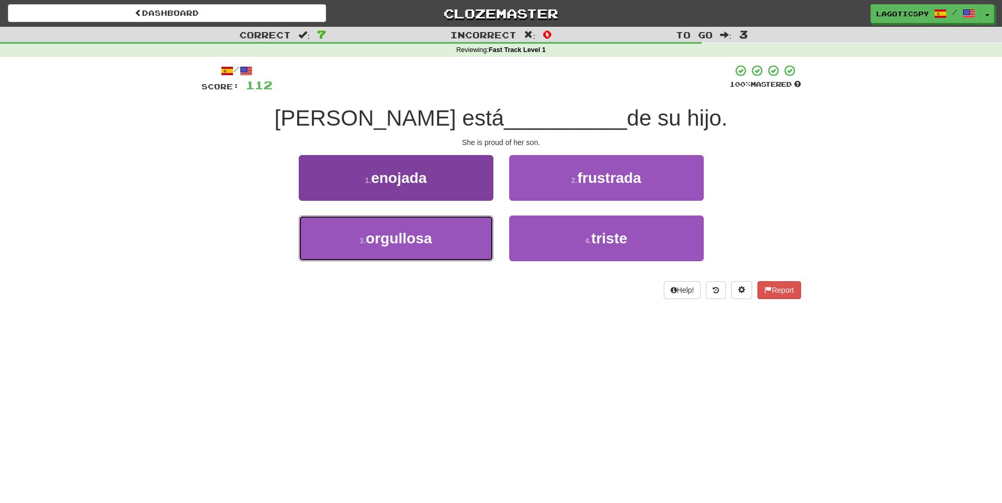
click at [428, 240] on span "orgullosa" at bounding box center [398, 238] width 66 height 16
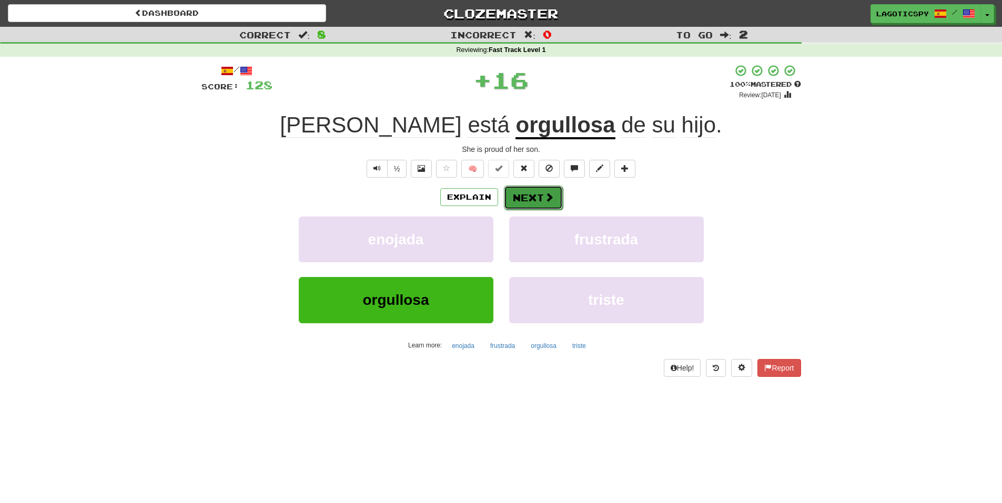
click at [544, 195] on span at bounding box center [548, 196] width 9 height 9
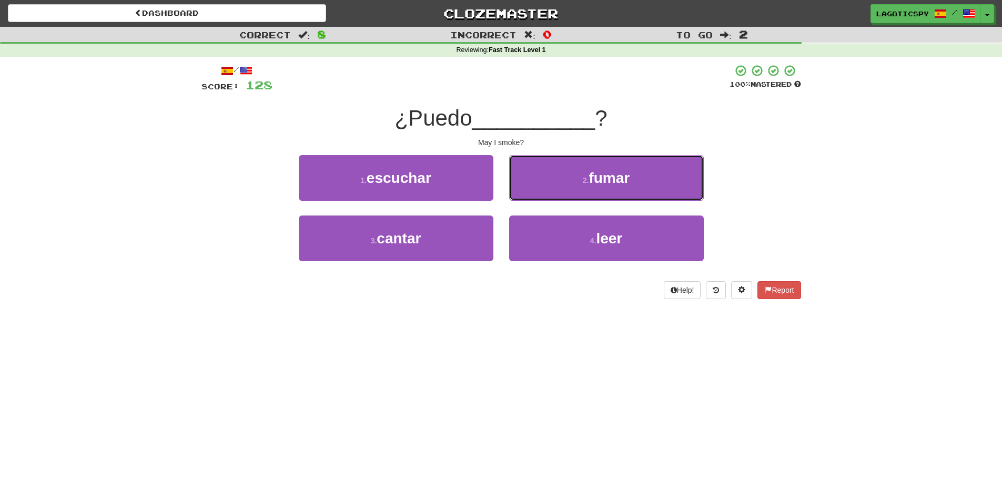
click at [588, 178] on small "2 ." at bounding box center [586, 180] width 6 height 8
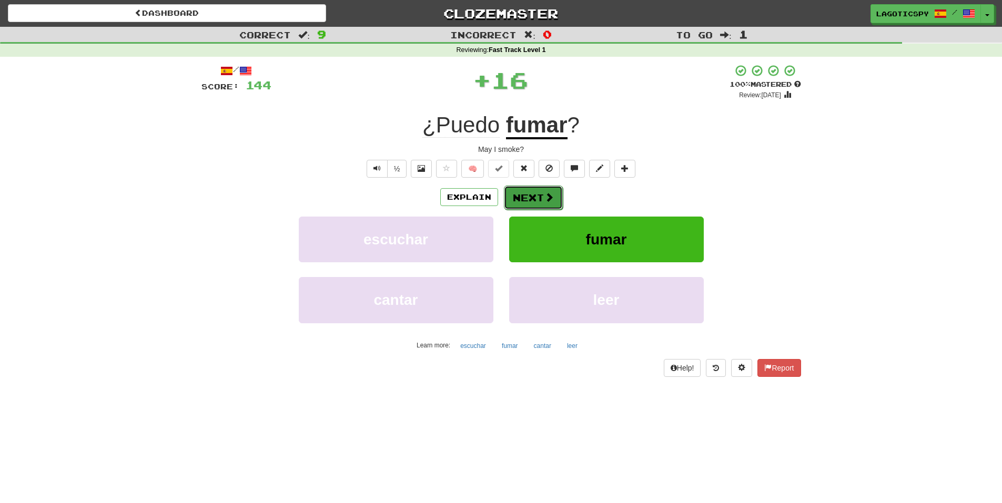
click at [537, 205] on button "Next" at bounding box center [533, 198] width 59 height 24
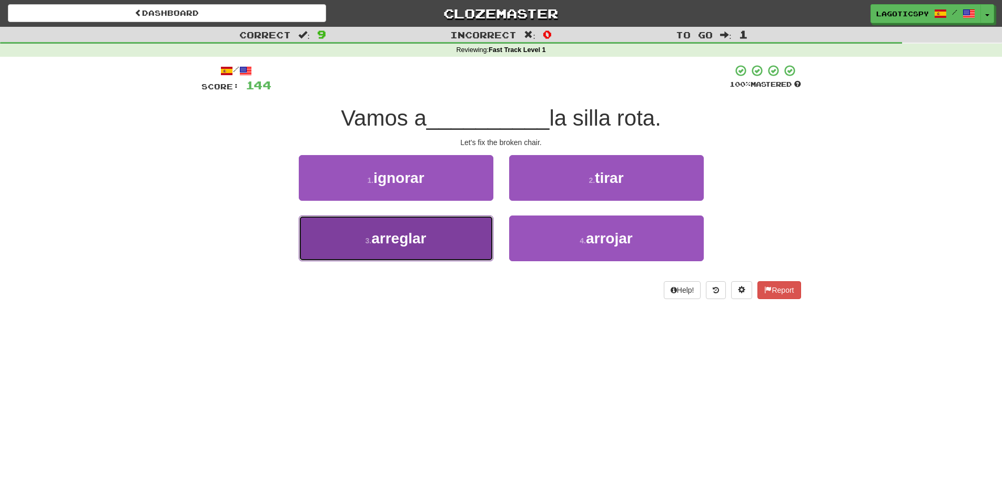
click at [460, 240] on button "3 . arreglar" at bounding box center [396, 239] width 195 height 46
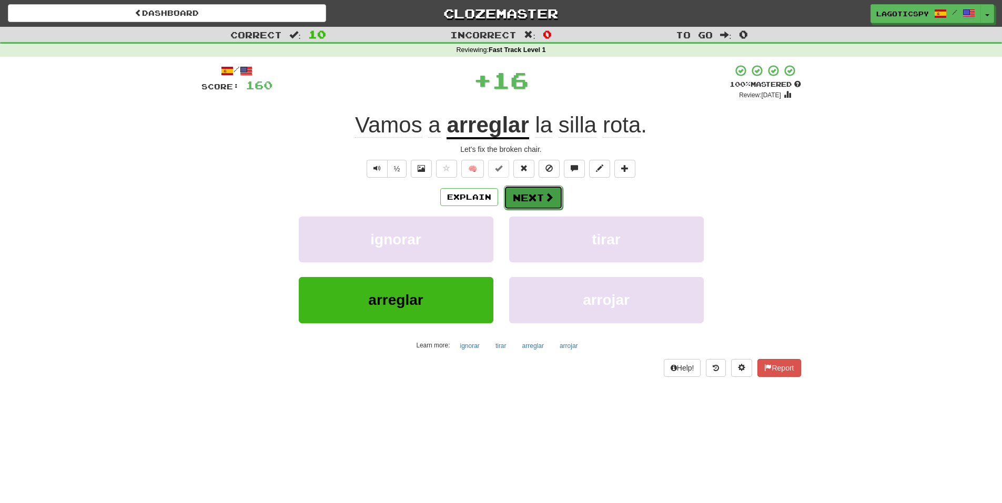
click at [529, 197] on button "Next" at bounding box center [533, 198] width 59 height 24
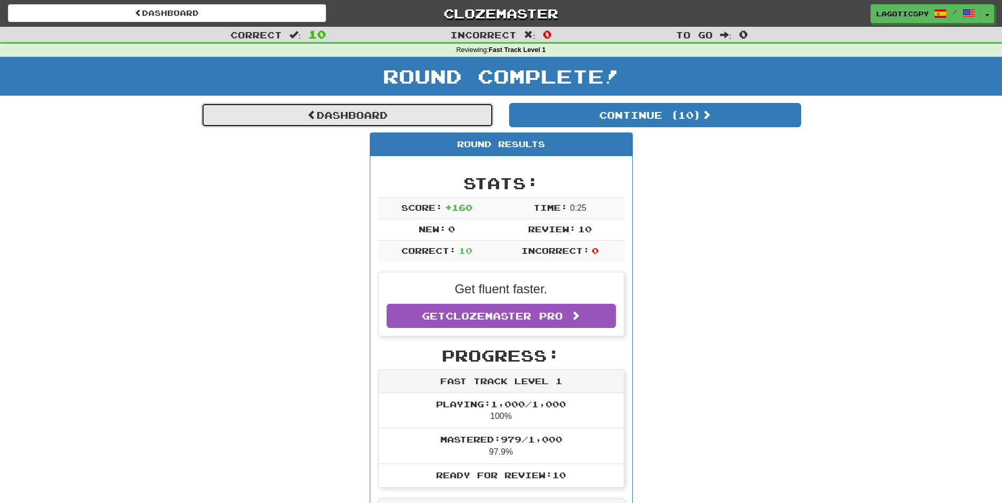
click at [397, 125] on link "Dashboard" at bounding box center [347, 115] width 292 height 24
